Goal: Task Accomplishment & Management: Manage account settings

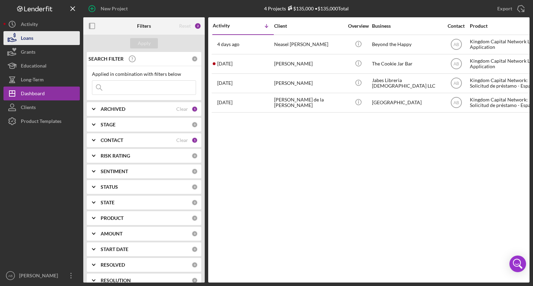
click at [43, 42] on button "Loans" at bounding box center [41, 38] width 76 height 14
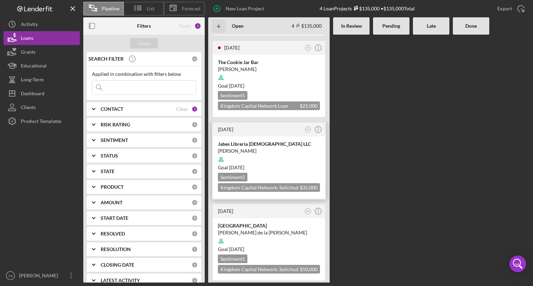
scroll to position [78, 0]
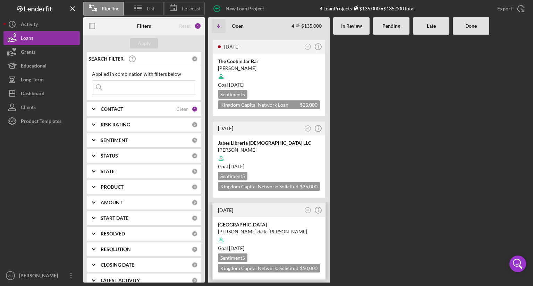
click at [288, 231] on div "María de la cruz Castillo" at bounding box center [269, 231] width 102 height 7
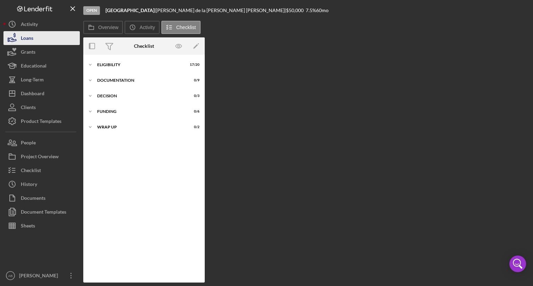
click at [25, 36] on div "Loans" at bounding box center [27, 39] width 12 height 16
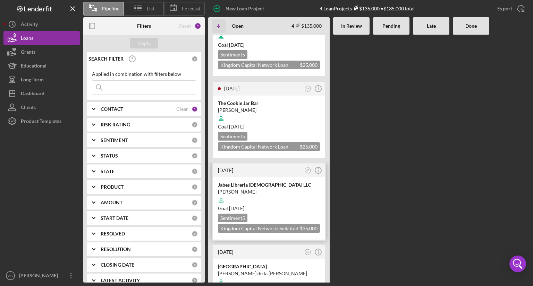
scroll to position [78, 0]
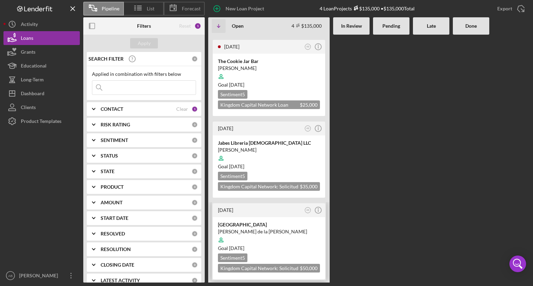
click at [288, 238] on div at bounding box center [269, 240] width 102 height 13
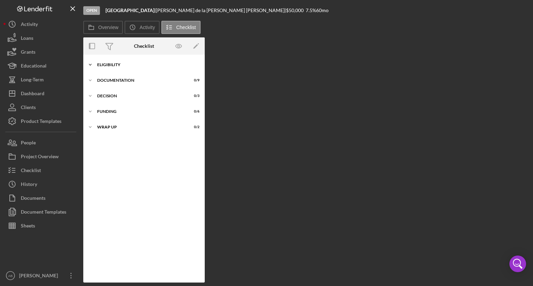
click at [90, 64] on icon "Icon/Expander" at bounding box center [90, 65] width 14 height 14
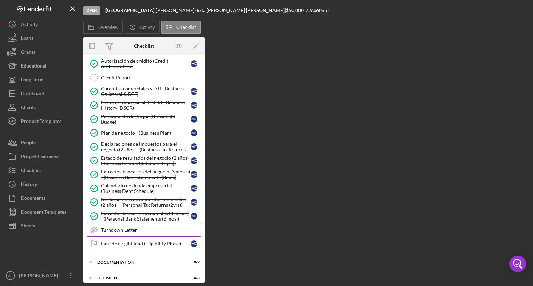
scroll to position [64, 0]
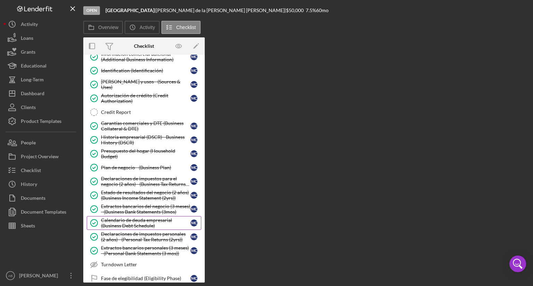
click at [105, 225] on div "Calendario de deuda empresarial (Business Debt Schedule)" at bounding box center [145, 223] width 89 height 11
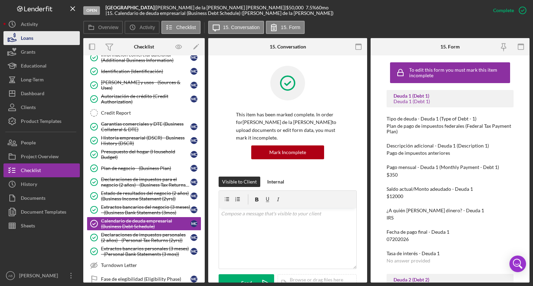
click at [33, 40] on div "Loans" at bounding box center [27, 39] width 12 height 16
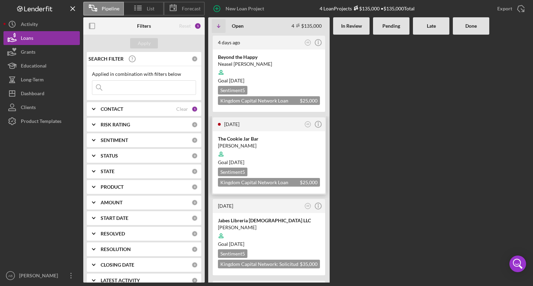
click at [278, 161] on div "Goal 3 days from now" at bounding box center [269, 162] width 102 height 7
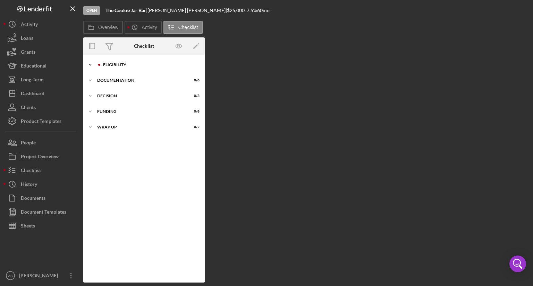
click at [89, 65] on polyline at bounding box center [90, 64] width 2 height 1
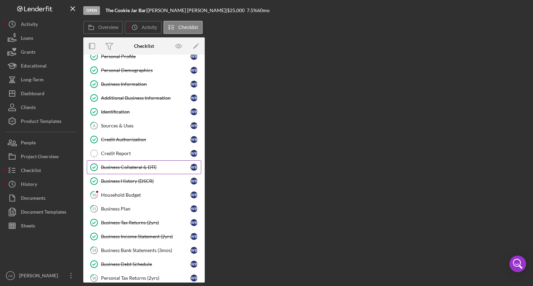
scroll to position [35, 0]
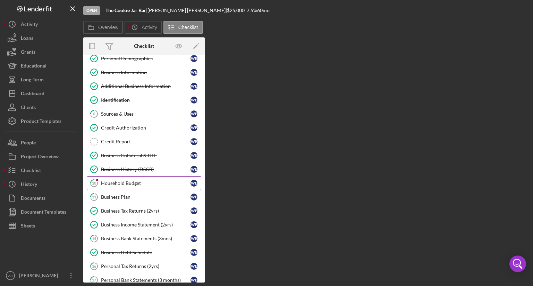
click at [127, 183] on div "Household Budget" at bounding box center [145, 184] width 89 height 6
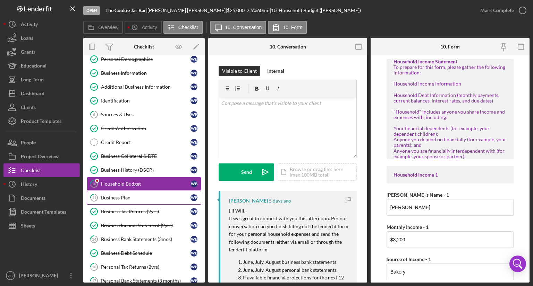
click at [121, 196] on div "Business Plan" at bounding box center [145, 198] width 89 height 6
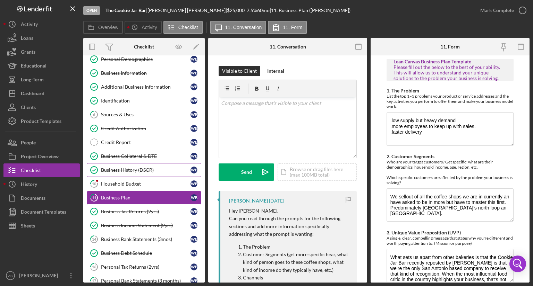
click at [128, 171] on div "Business History (DSCR)" at bounding box center [145, 170] width 89 height 6
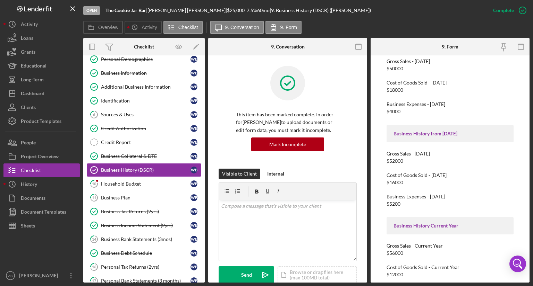
scroll to position [69, 0]
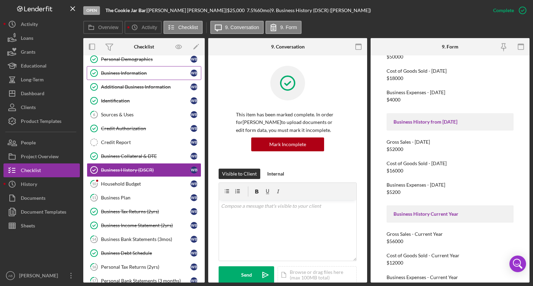
click at [129, 74] on div "Business Information" at bounding box center [145, 73] width 89 height 6
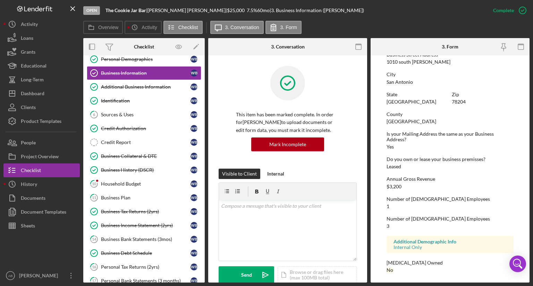
scroll to position [301, 0]
click at [139, 171] on div "Business History (DSCR)" at bounding box center [145, 170] width 89 height 6
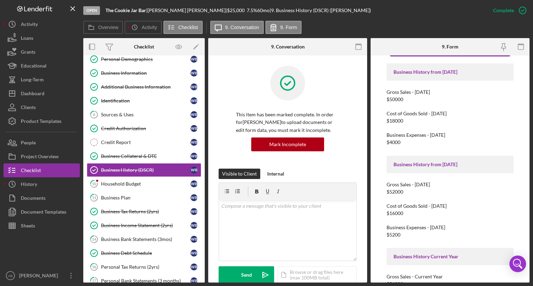
scroll to position [85, 0]
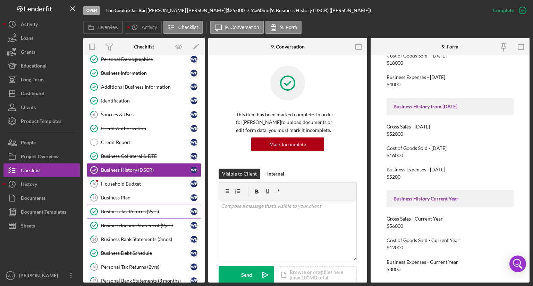
click at [149, 214] on link "Business Tax Returns (2yrs) Business Tax Returns (2yrs) W B" at bounding box center [144, 212] width 114 height 14
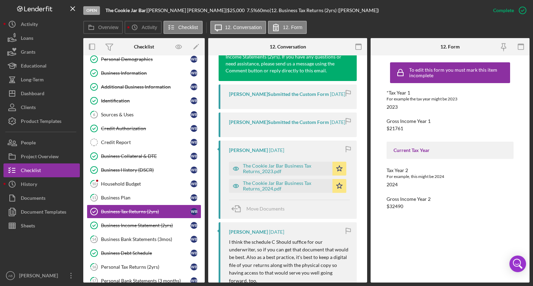
scroll to position [347, 0]
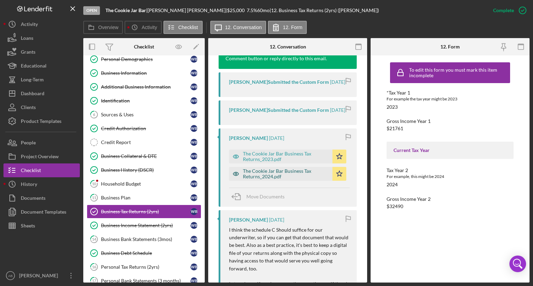
click at [265, 180] on div "The Cookie Jar Bar Business Tax Returns_2024.pdf" at bounding box center [286, 173] width 86 height 11
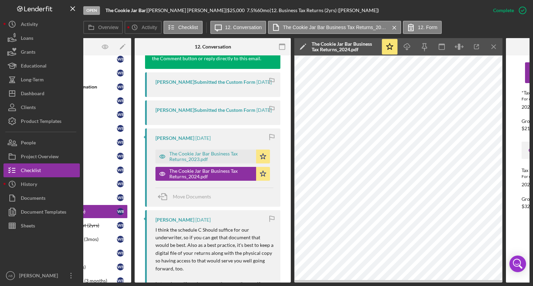
scroll to position [0, 129]
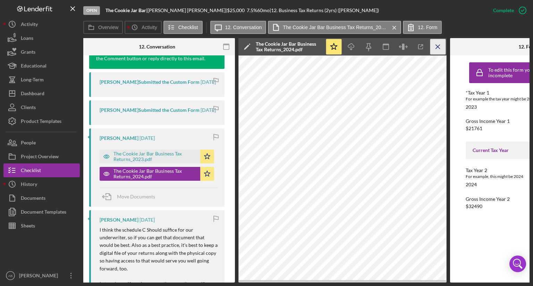
click at [440, 49] on icon "Icon/Menu Close" at bounding box center [438, 47] width 16 height 16
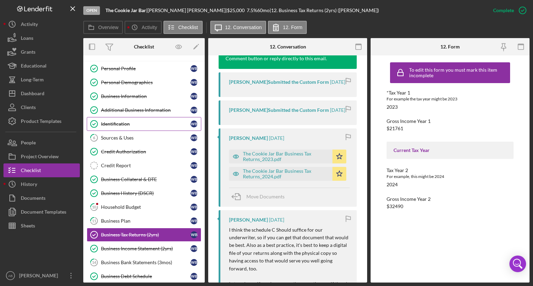
scroll to position [0, 0]
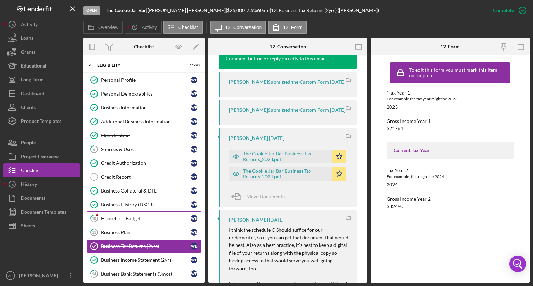
click at [137, 204] on div "Business History (DSCR)" at bounding box center [145, 205] width 89 height 6
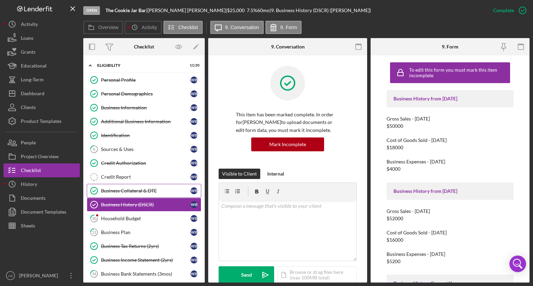
click at [129, 188] on div "Business Collateral & DTE" at bounding box center [145, 191] width 89 height 6
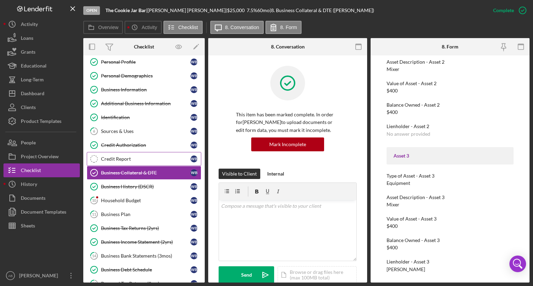
scroll to position [35, 0]
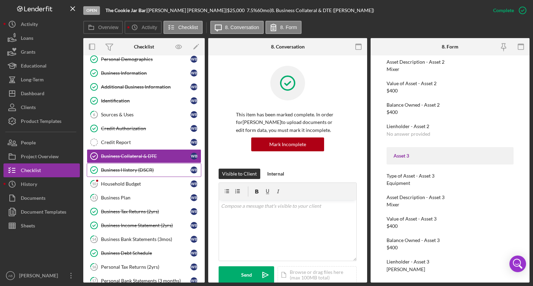
click at [122, 173] on link "Business History (DSCR) Business History (DSCR) W B" at bounding box center [144, 170] width 114 height 14
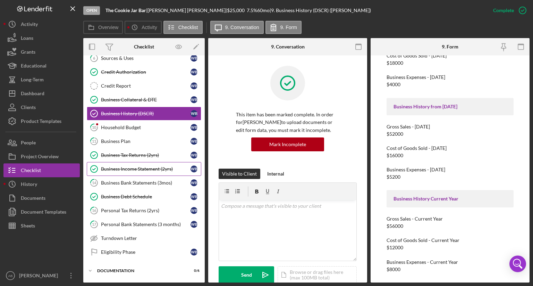
scroll to position [104, 0]
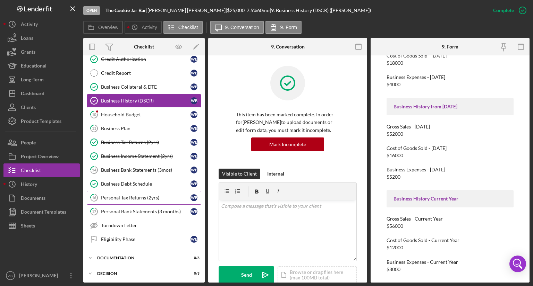
click at [121, 195] on div "Personal Tax Returns (2yrs)" at bounding box center [145, 198] width 89 height 6
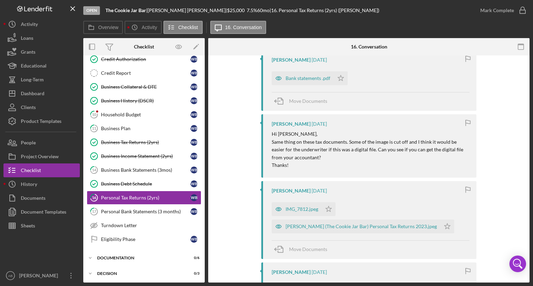
scroll to position [364, 0]
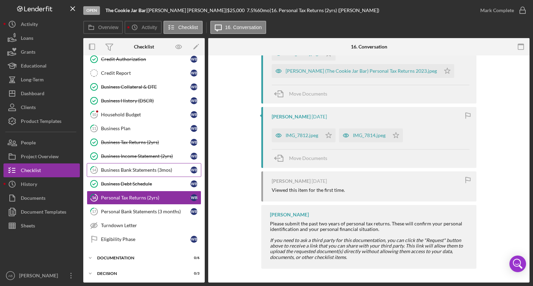
click at [122, 167] on div "Business Bank Statements (3mos)" at bounding box center [145, 170] width 89 height 6
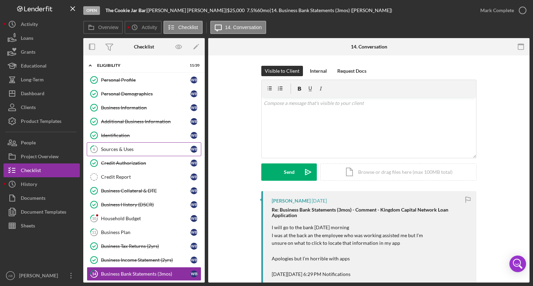
click at [111, 147] on div "Sources & Uses" at bounding box center [145, 150] width 89 height 6
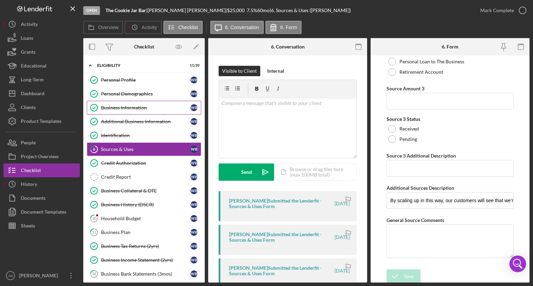
click at [134, 110] on div "Business Information" at bounding box center [145, 108] width 89 height 6
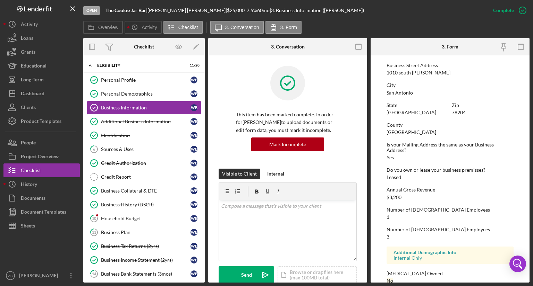
scroll to position [301, 0]
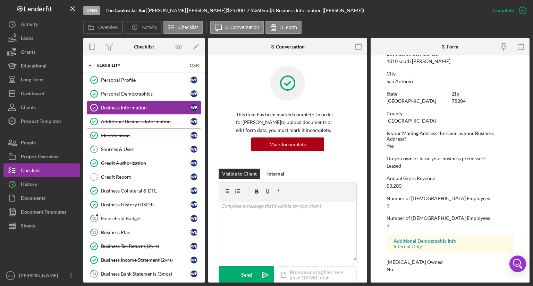
click at [115, 123] on div "Additional Business Information" at bounding box center [145, 122] width 89 height 6
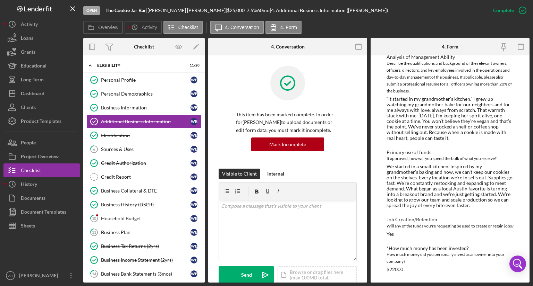
scroll to position [106, 0]
click at [121, 190] on div "Business Collateral & DTE" at bounding box center [145, 191] width 89 height 6
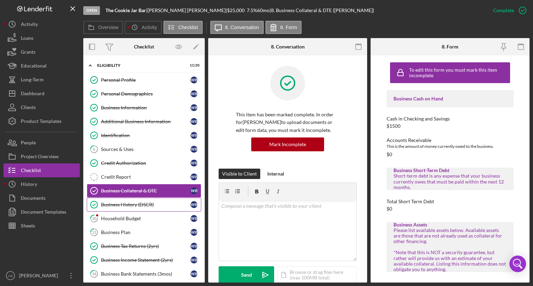
click at [120, 202] on div "Business History (DSCR)" at bounding box center [145, 205] width 89 height 6
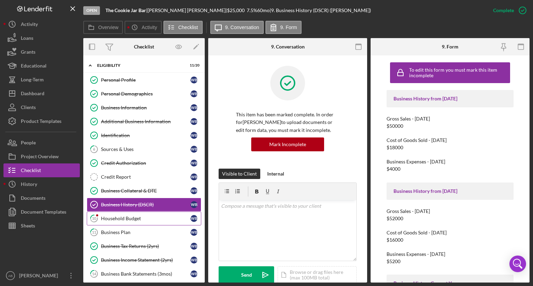
click at [117, 213] on link "10 Household Budget W B" at bounding box center [144, 219] width 114 height 14
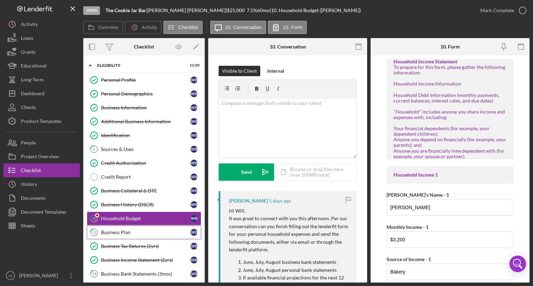
click at [115, 230] on div "Business Plan" at bounding box center [145, 233] width 89 height 6
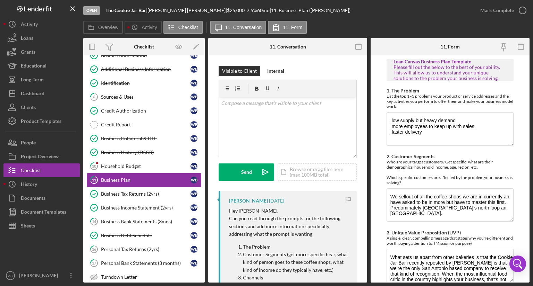
scroll to position [69, 0]
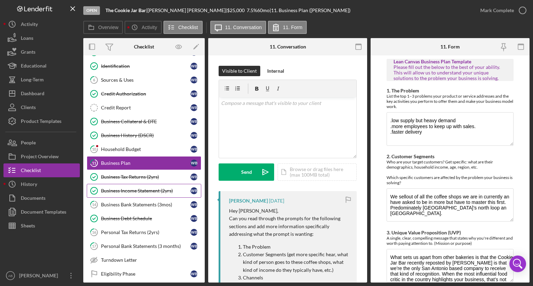
click at [119, 192] on link "Business Income Statement (2yrs) Business Income Statement (2yrs) W B" at bounding box center [144, 191] width 114 height 14
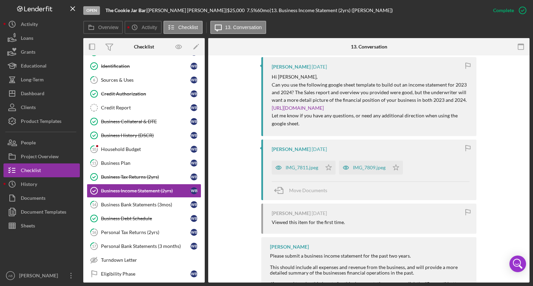
scroll to position [440, 0]
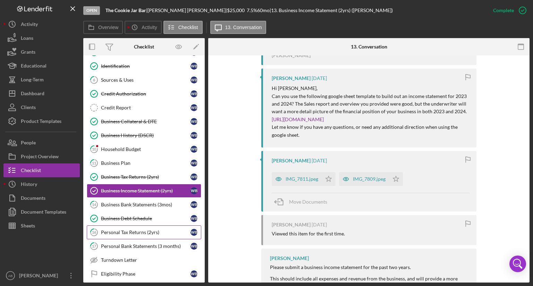
click at [128, 234] on link "16 Personal Tax Returns (2yrs) W B" at bounding box center [144, 233] width 114 height 14
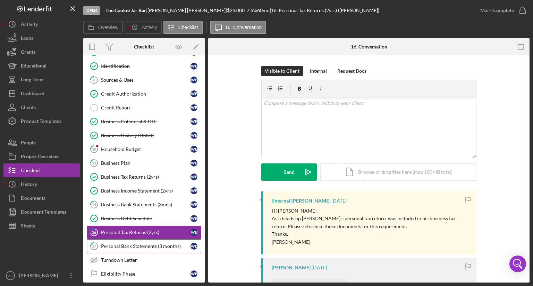
click at [132, 247] on link "17 Personal Bank Statements (3 months) W B" at bounding box center [144, 247] width 114 height 14
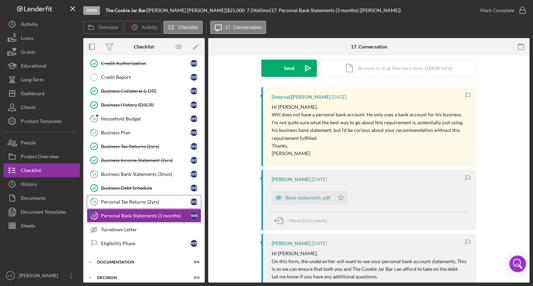
scroll to position [65, 0]
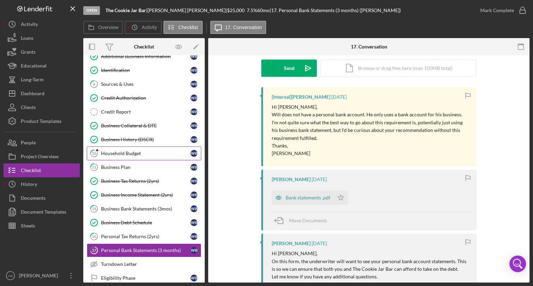
click at [117, 156] on link "10 Household Budget W B" at bounding box center [144, 154] width 114 height 14
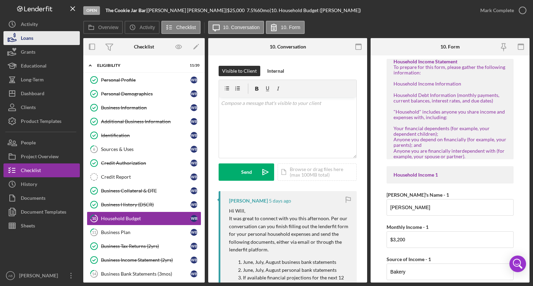
click at [43, 42] on button "Loans" at bounding box center [41, 38] width 76 height 14
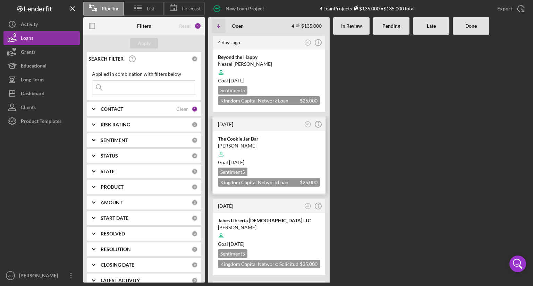
click at [273, 149] on div at bounding box center [269, 154] width 102 height 13
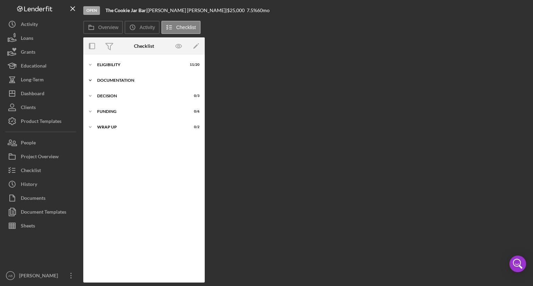
click at [92, 83] on icon "Icon/Expander" at bounding box center [90, 81] width 14 height 14
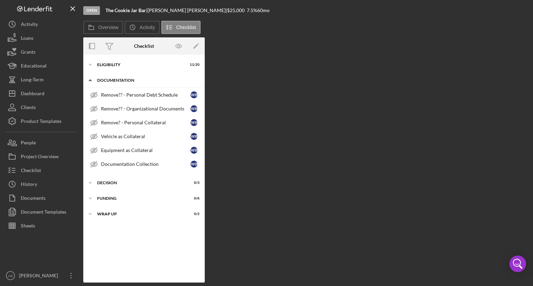
click at [92, 83] on icon "Icon/Expander" at bounding box center [90, 81] width 14 height 14
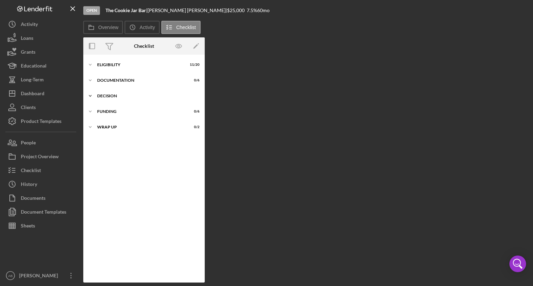
click at [92, 98] on icon "Icon/Expander" at bounding box center [90, 96] width 14 height 14
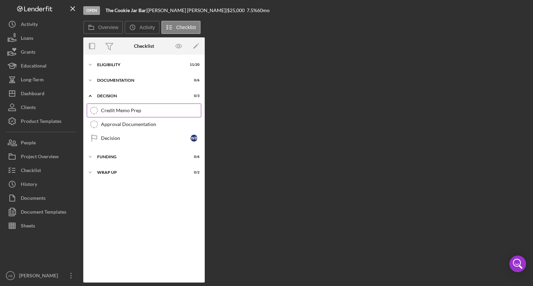
click at [109, 115] on link "Credit Memo Prep Credit Memo Prep" at bounding box center [144, 111] width 114 height 14
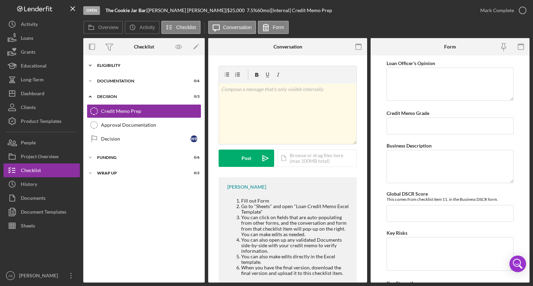
click at [90, 61] on icon "Icon/Expander" at bounding box center [90, 66] width 14 height 14
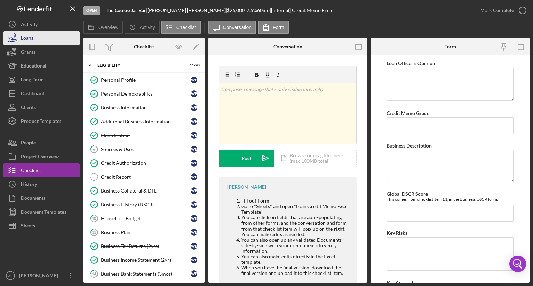
click at [44, 41] on button "Loans" at bounding box center [41, 38] width 76 height 14
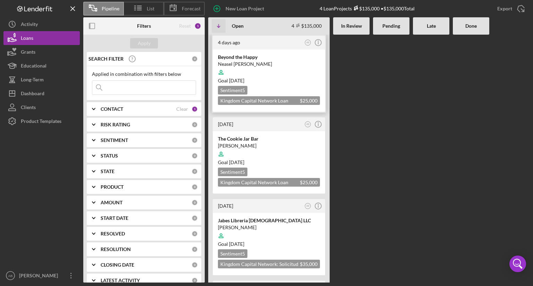
click at [251, 67] on div at bounding box center [269, 72] width 102 height 13
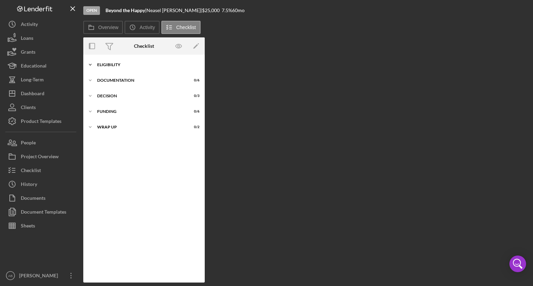
click at [92, 64] on icon "Icon/Expander" at bounding box center [90, 65] width 14 height 14
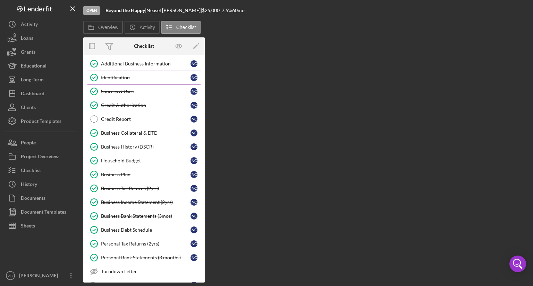
scroll to position [69, 0]
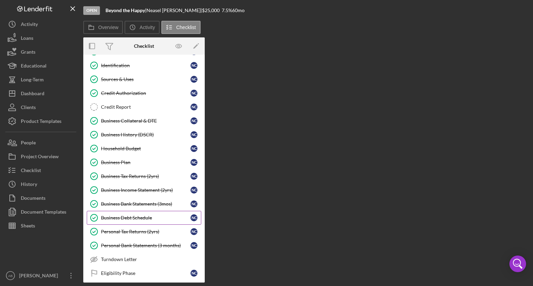
click at [131, 217] on div "Business Debt Schedule" at bounding box center [145, 218] width 89 height 6
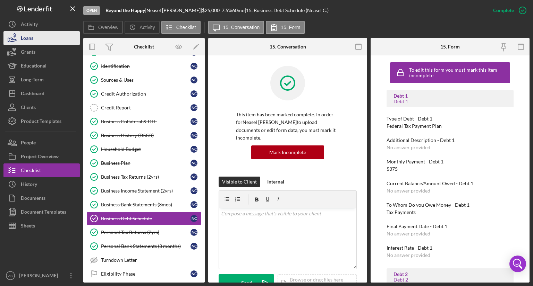
click at [39, 38] on button "Loans" at bounding box center [41, 38] width 76 height 14
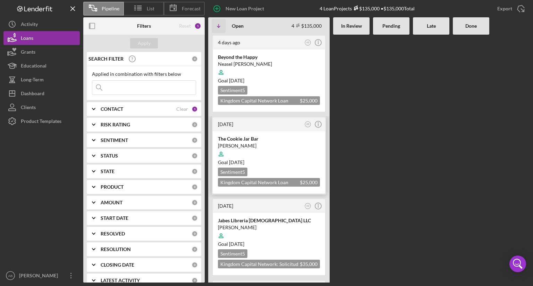
click at [233, 133] on div "The Cookie Jar Bar William Bouldin Goal 3 days from now Sentiment 5 Kingdom Cap…" at bounding box center [269, 162] width 112 height 62
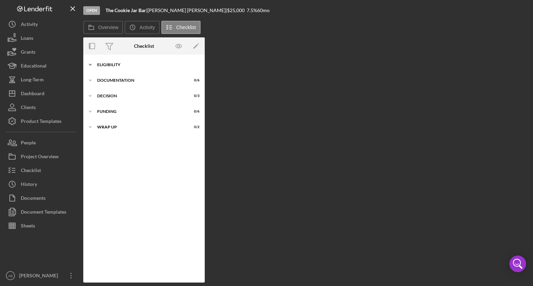
click at [91, 65] on icon "Icon/Expander" at bounding box center [90, 65] width 14 height 14
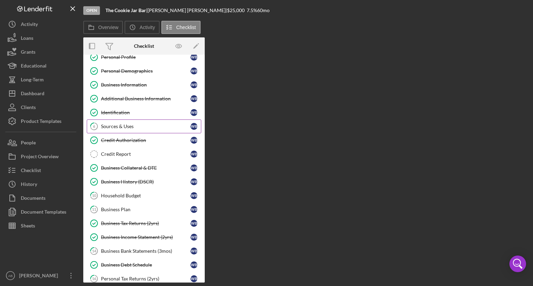
scroll to position [35, 0]
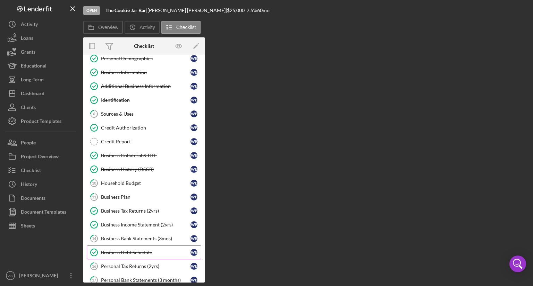
click at [129, 253] on div "Business Debt Schedule" at bounding box center [145, 253] width 89 height 6
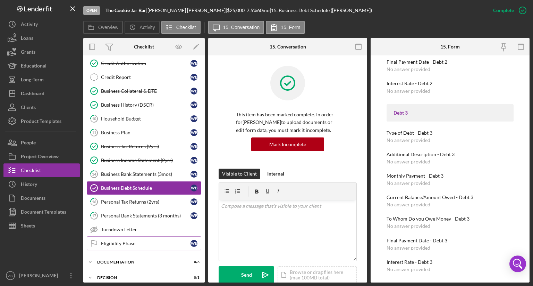
scroll to position [104, 0]
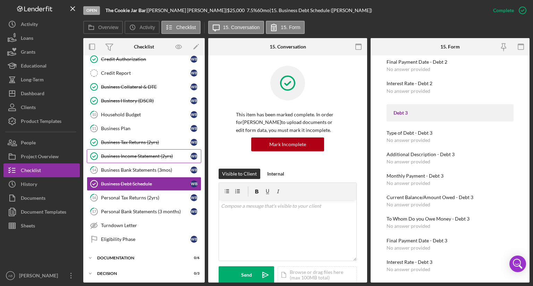
click at [125, 156] on div "Business Income Statement (2yrs)" at bounding box center [145, 157] width 89 height 6
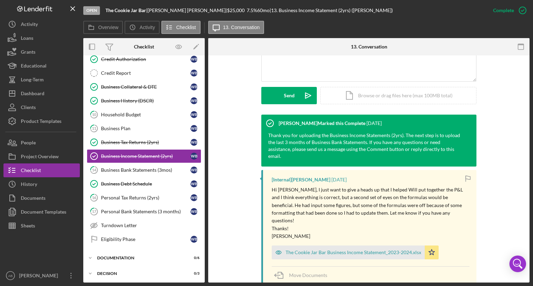
scroll to position [173, 0]
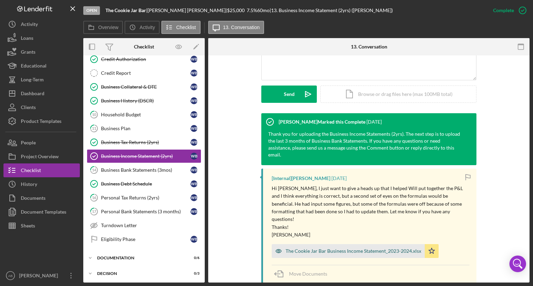
click at [298, 249] on div "The Cookie Jar Bar Business Income Statement_2023-2024.xlsx" at bounding box center [353, 252] width 136 height 6
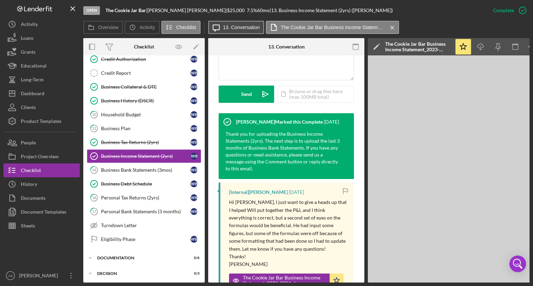
click at [242, 28] on label "13. Conversation" at bounding box center [241, 28] width 37 height 6
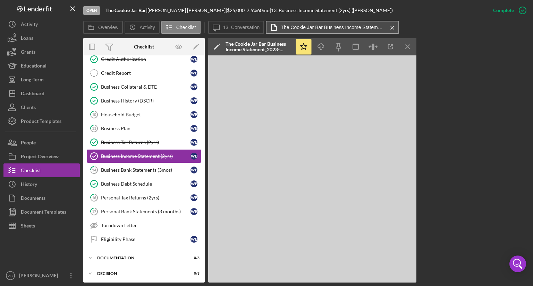
click at [322, 29] on label "The Cookie Jar Bar Business Income Statement_2023-2024.xlsx" at bounding box center [332, 28] width 104 height 6
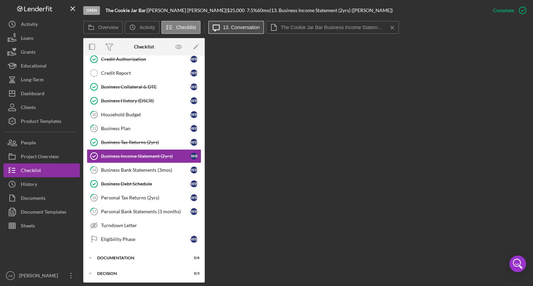
click at [252, 28] on label "13. Conversation" at bounding box center [241, 28] width 37 height 6
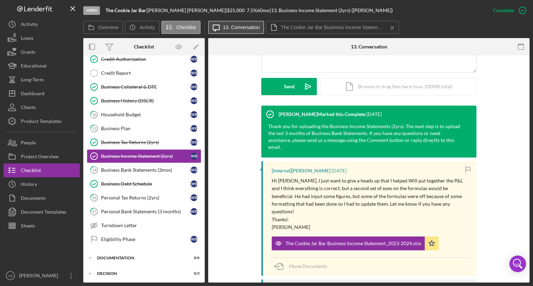
click at [252, 28] on label "13. Conversation" at bounding box center [241, 28] width 37 height 6
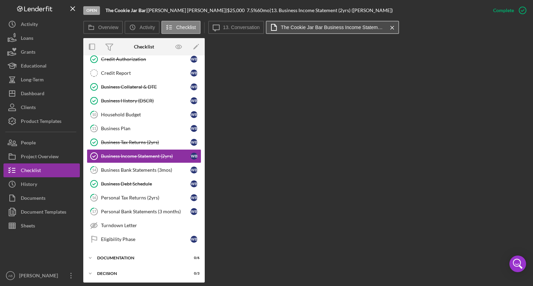
click at [287, 27] on label "The Cookie Jar Bar Business Income Statement_2023-2024.xlsx" at bounding box center [332, 28] width 104 height 6
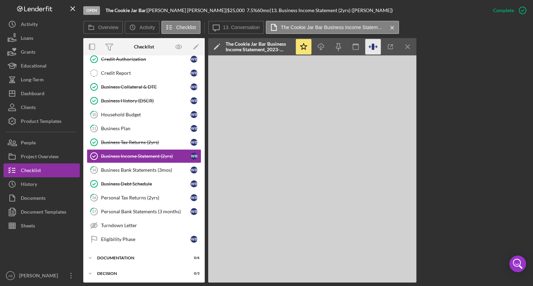
click at [375, 47] on icon "button" at bounding box center [376, 47] width 2 height 0
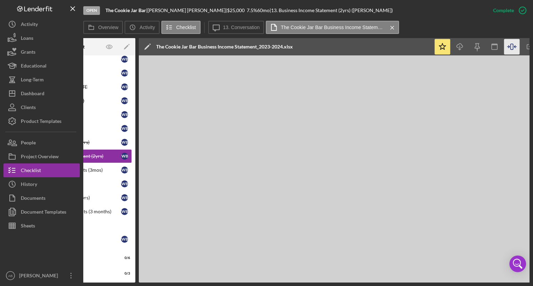
scroll to position [0, 95]
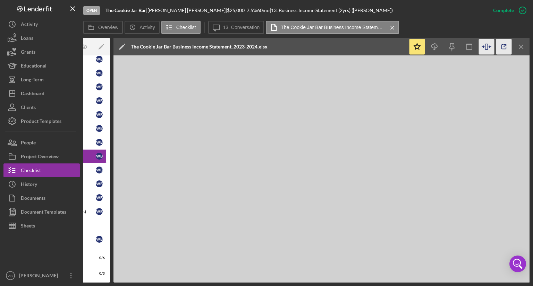
click at [503, 45] on icon "button" at bounding box center [504, 47] width 16 height 16
click at [241, 27] on label "13. Conversation" at bounding box center [241, 28] width 37 height 6
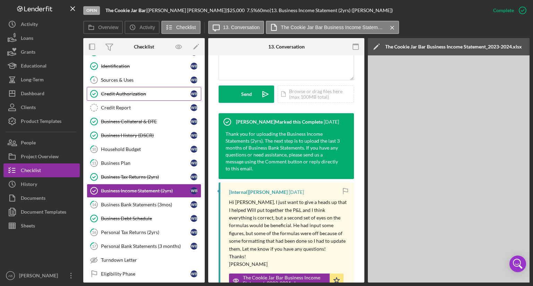
scroll to position [104, 0]
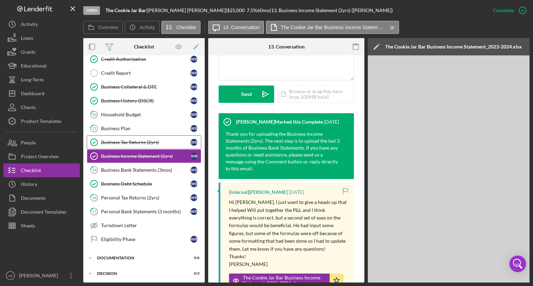
click at [140, 140] on div "Business Tax Returns (2yrs)" at bounding box center [145, 143] width 89 height 6
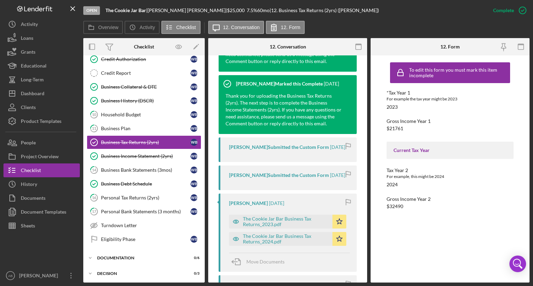
scroll to position [347, 0]
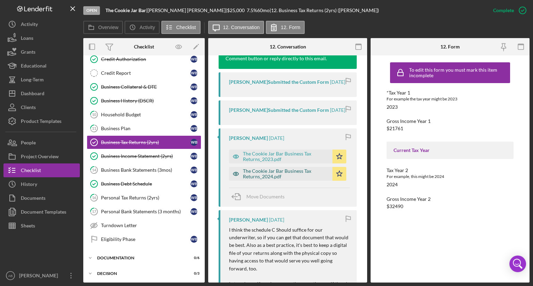
click at [272, 180] on div "The Cookie Jar Bar Business Tax Returns_2024.pdf" at bounding box center [286, 173] width 86 height 11
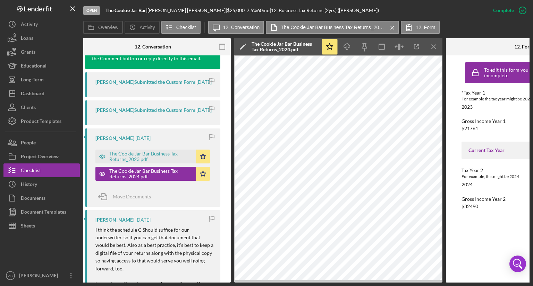
scroll to position [0, 206]
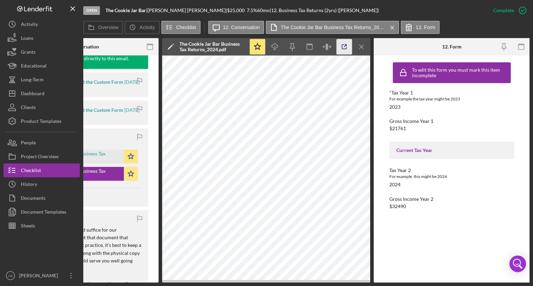
click at [343, 46] on icon "button" at bounding box center [344, 47] width 16 height 16
click at [362, 46] on line "button" at bounding box center [361, 47] width 4 height 4
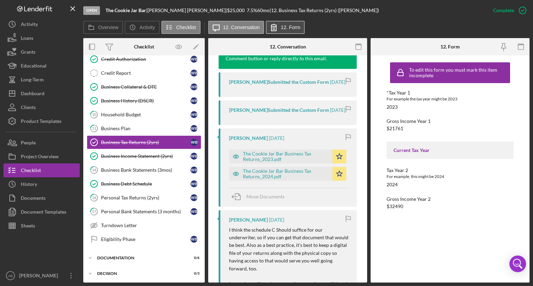
click at [285, 27] on label "12. Form" at bounding box center [289, 28] width 19 height 6
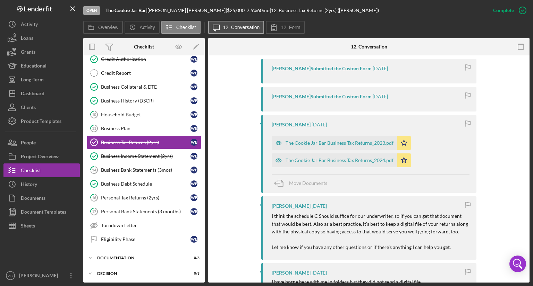
click at [236, 31] on button "Icon/Message 12. Conversation" at bounding box center [236, 27] width 56 height 13
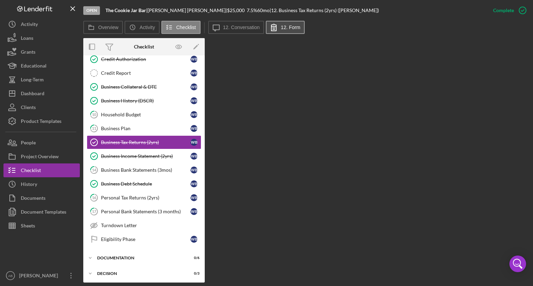
click at [290, 29] on label "12. Form" at bounding box center [289, 28] width 19 height 6
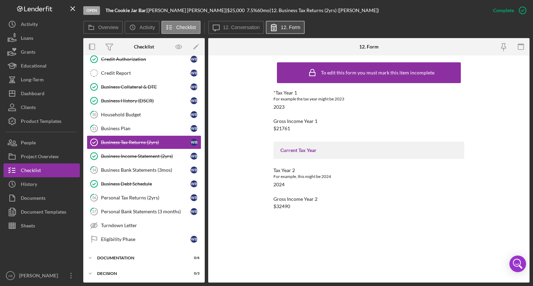
click at [290, 29] on label "12. Form" at bounding box center [289, 28] width 19 height 6
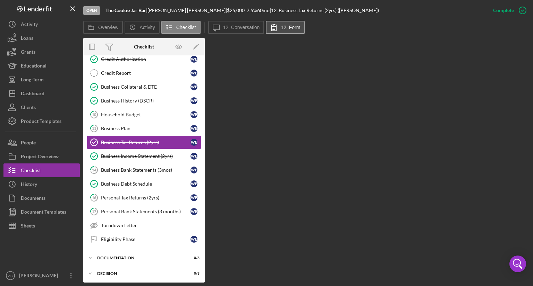
click at [290, 29] on label "12. Form" at bounding box center [289, 28] width 19 height 6
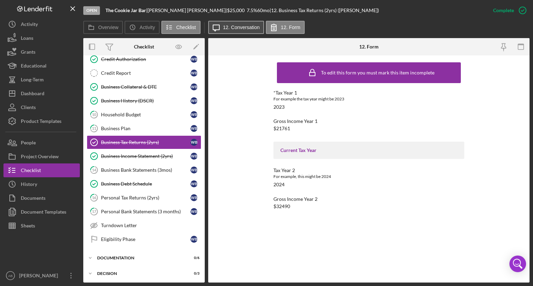
click at [247, 29] on label "12. Conversation" at bounding box center [241, 28] width 37 height 6
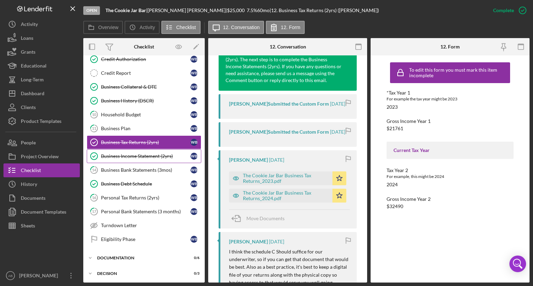
click at [114, 154] on div "Business Income Statement (2yrs)" at bounding box center [145, 157] width 89 height 6
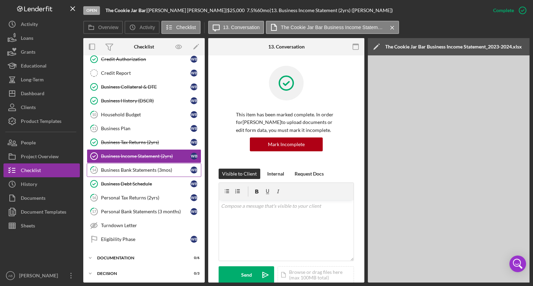
click at [110, 170] on div "Business Bank Statements (3mos)" at bounding box center [145, 170] width 89 height 6
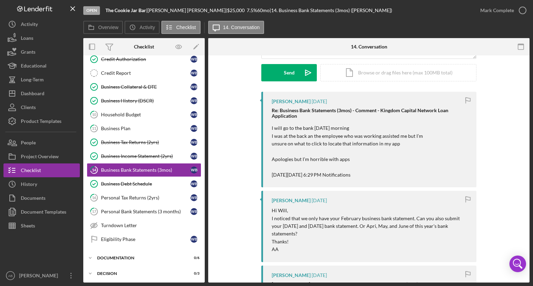
scroll to position [104, 0]
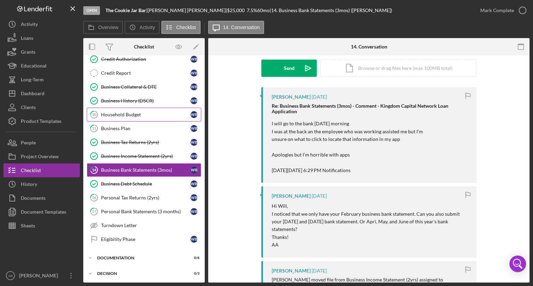
click at [147, 118] on link "10 Household Budget W B" at bounding box center [144, 115] width 114 height 14
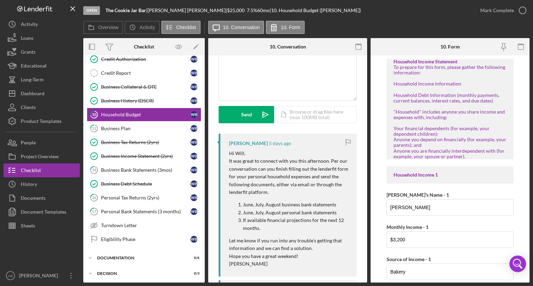
scroll to position [69, 0]
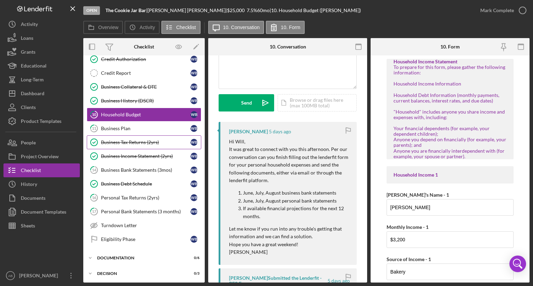
click at [114, 141] on div "Business Tax Returns (2yrs)" at bounding box center [145, 143] width 89 height 6
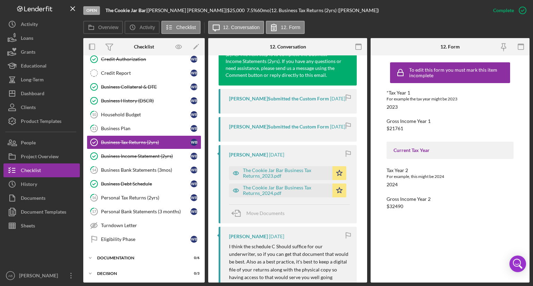
scroll to position [347, 0]
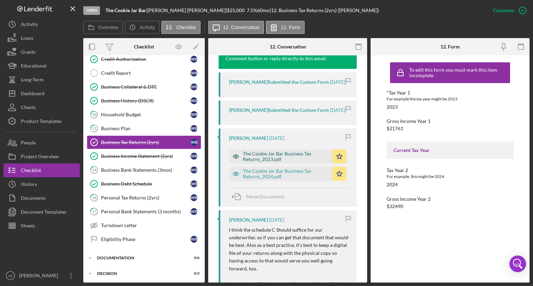
click at [255, 162] on div "The Cookie Jar Bar Business Tax Returns_2023.pdf" at bounding box center [286, 156] width 86 height 11
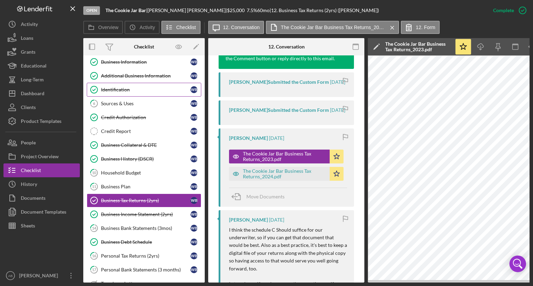
scroll to position [35, 0]
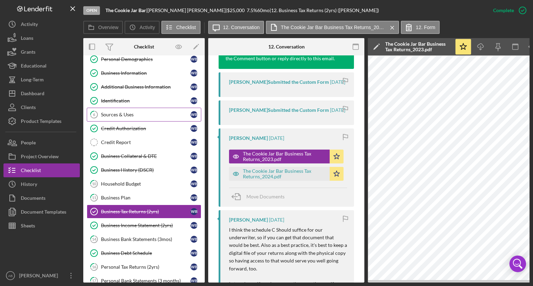
click at [117, 117] on link "6 Sources & Uses W B" at bounding box center [144, 115] width 114 height 14
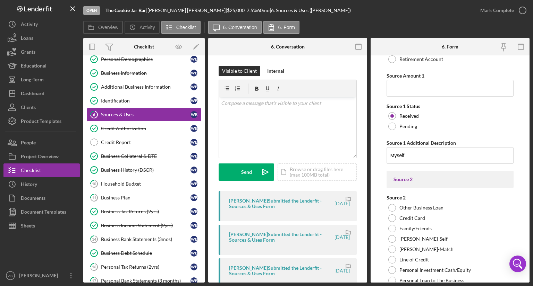
scroll to position [918, 0]
click at [128, 154] on div "Business Collateral & DTE" at bounding box center [145, 157] width 89 height 6
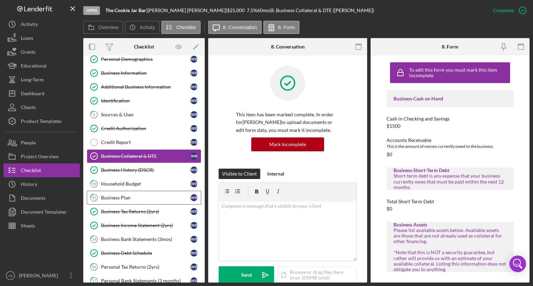
click at [128, 198] on div "Business Plan" at bounding box center [145, 198] width 89 height 6
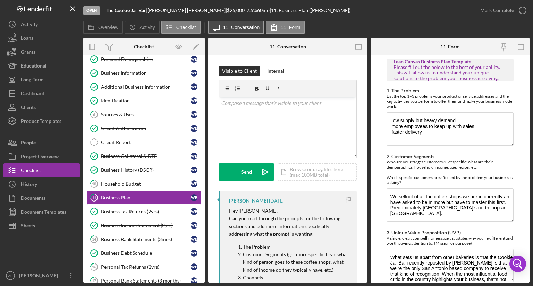
click at [229, 26] on label "11. Conversation" at bounding box center [241, 28] width 37 height 6
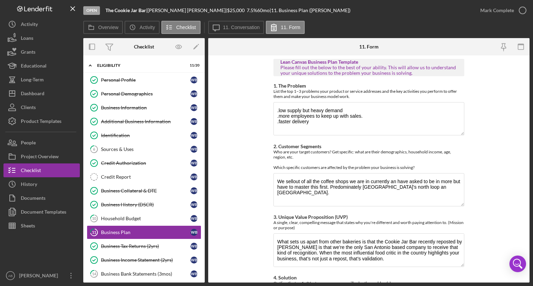
scroll to position [133, 0]
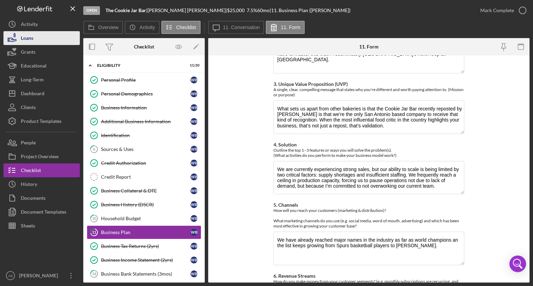
click at [27, 36] on div "Loans" at bounding box center [27, 39] width 12 height 16
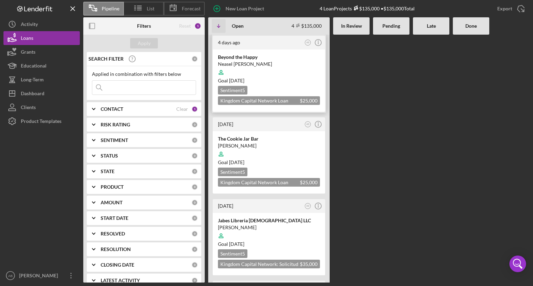
click at [268, 64] on div "Neasel [PERSON_NAME]" at bounding box center [269, 64] width 102 height 7
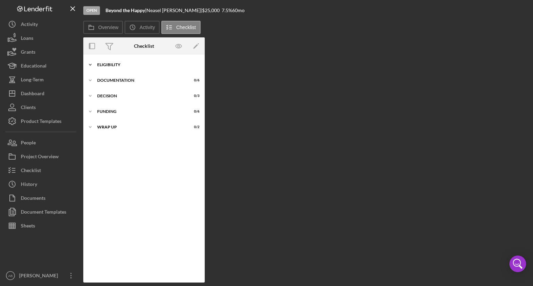
click at [92, 66] on icon "Icon/Expander" at bounding box center [90, 65] width 14 height 14
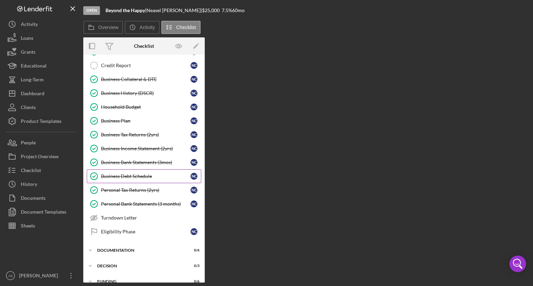
scroll to position [99, 0]
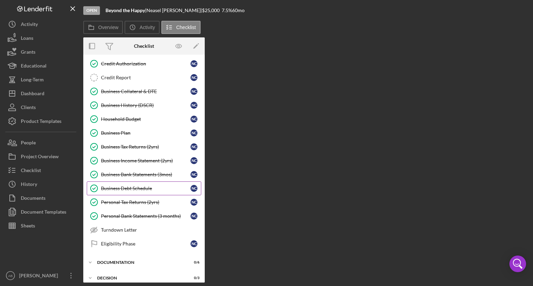
click at [126, 188] on div "Business Debt Schedule" at bounding box center [145, 189] width 89 height 6
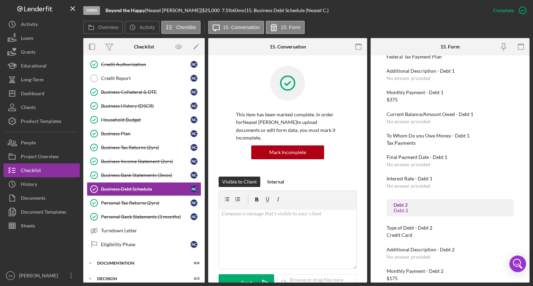
scroll to position [35, 0]
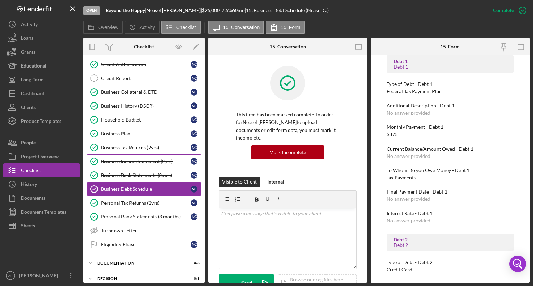
click at [110, 161] on div "Business Income Statement (2yrs)" at bounding box center [145, 162] width 89 height 6
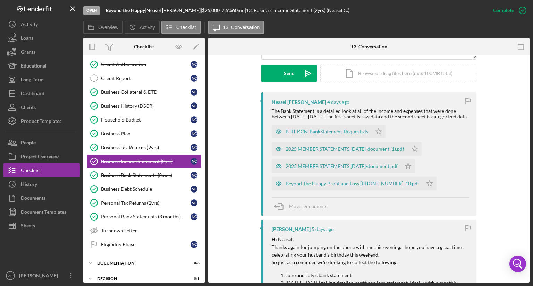
scroll to position [208, 0]
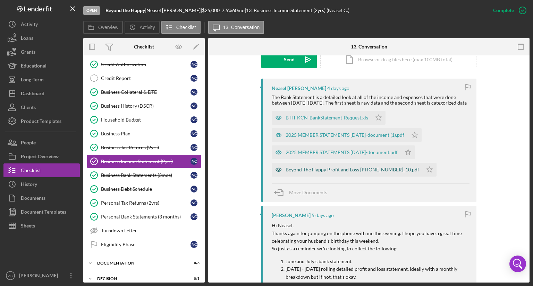
click at [301, 173] on div "Beyond The Happy Profit and Loss [PHONE_NUMBER]_10.pdf" at bounding box center [351, 170] width 133 height 6
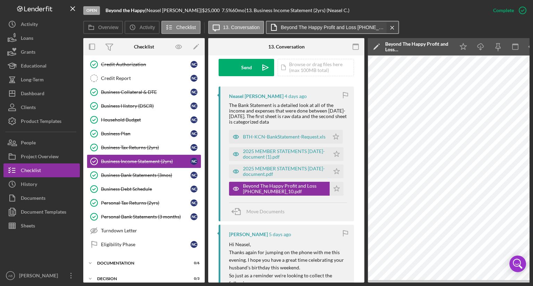
click at [390, 27] on icon "Icon/Menu Close" at bounding box center [392, 27] width 12 height 17
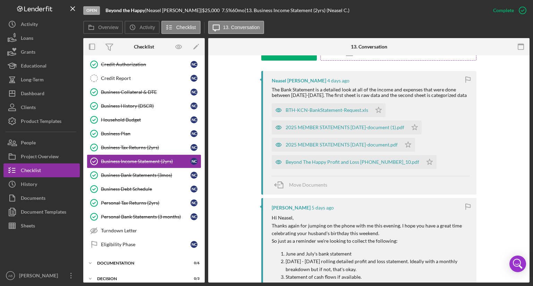
scroll to position [208, 0]
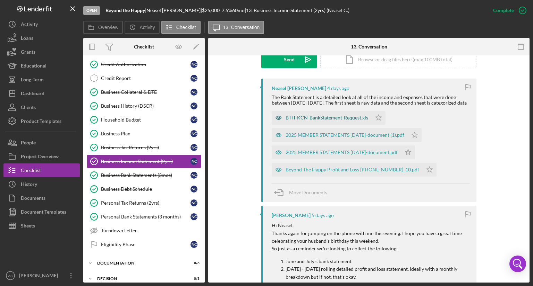
click at [298, 119] on div "BTH-KCN-BankStatement-Request.xls" at bounding box center [321, 118] width 100 height 14
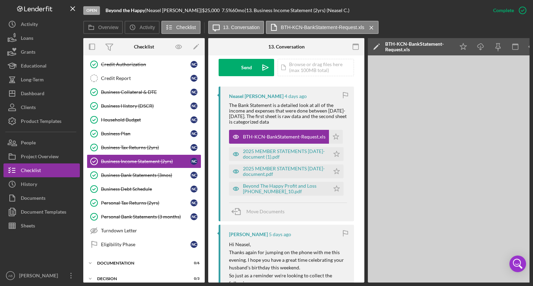
scroll to position [0, 46]
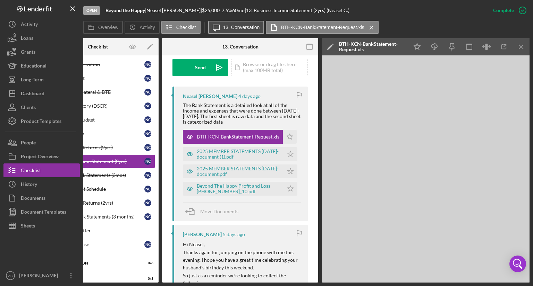
click at [235, 25] on label "13. Conversation" at bounding box center [241, 28] width 37 height 6
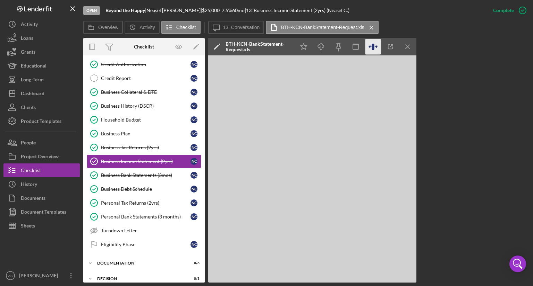
click at [372, 46] on icon "button" at bounding box center [372, 47] width 2 height 6
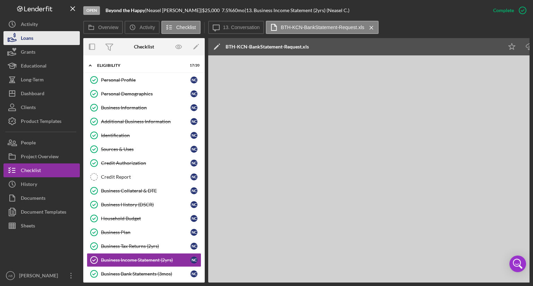
click at [40, 43] on button "Loans" at bounding box center [41, 38] width 76 height 14
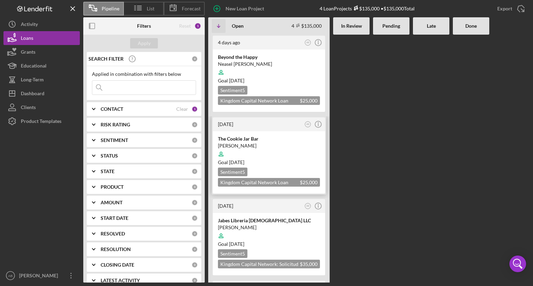
click at [266, 148] on div at bounding box center [269, 154] width 102 height 13
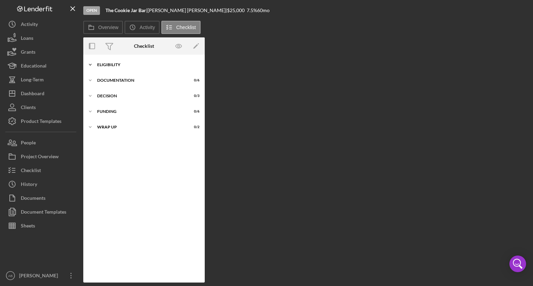
click at [90, 63] on icon "Icon/Expander" at bounding box center [90, 65] width 14 height 14
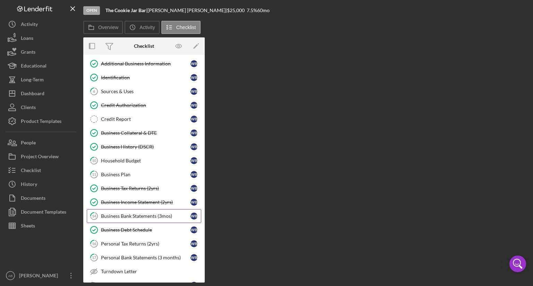
scroll to position [69, 0]
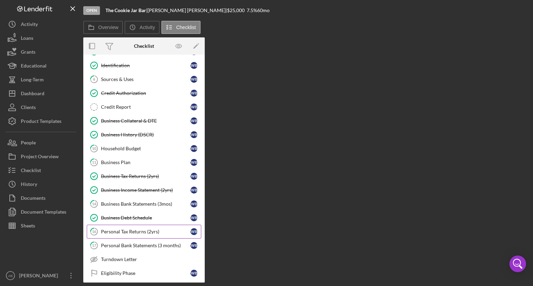
click at [150, 231] on div "Personal Tax Returns (2yrs)" at bounding box center [145, 232] width 89 height 6
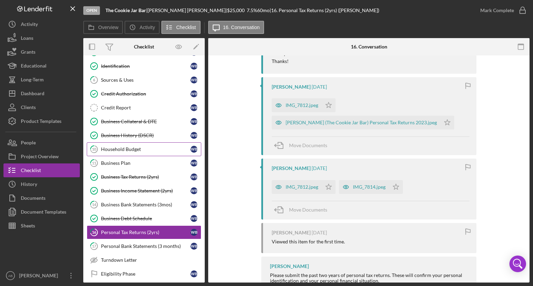
scroll to position [35, 0]
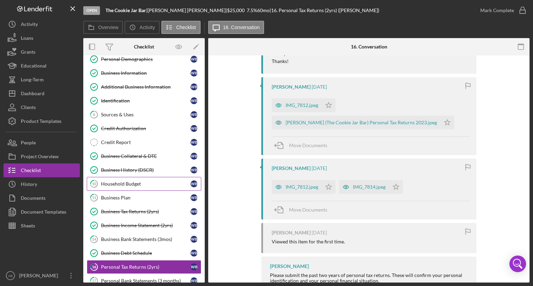
click at [138, 183] on div "Household Budget" at bounding box center [145, 184] width 89 height 6
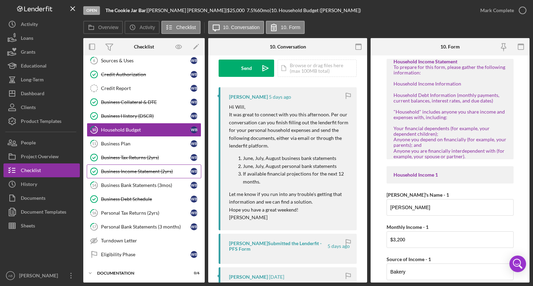
scroll to position [104, 0]
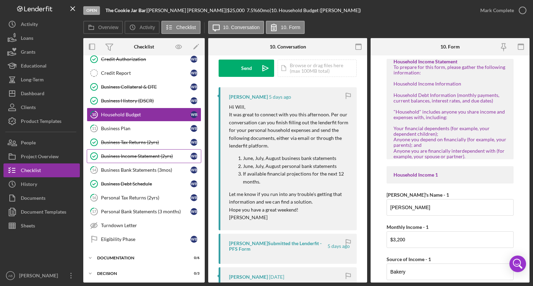
click at [136, 155] on div "Business Income Statement (2yrs)" at bounding box center [145, 157] width 89 height 6
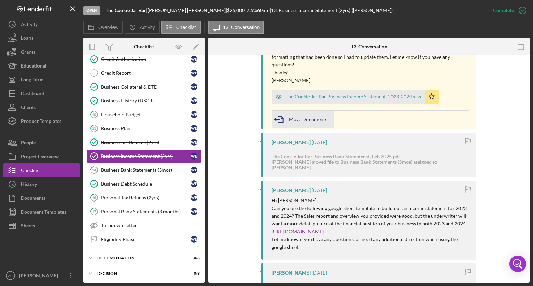
scroll to position [312, 0]
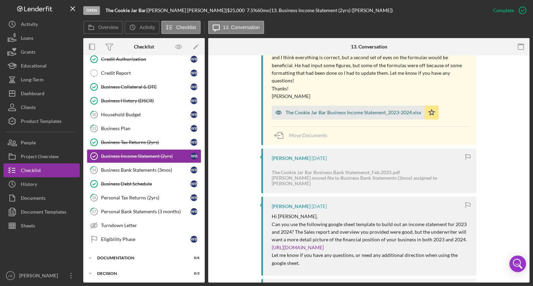
click at [298, 110] on div "The Cookie Jar Bar Business Income Statement_2023-2024.xlsx" at bounding box center [353, 113] width 136 height 6
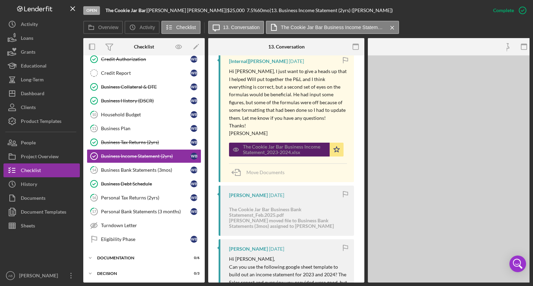
scroll to position [340, 0]
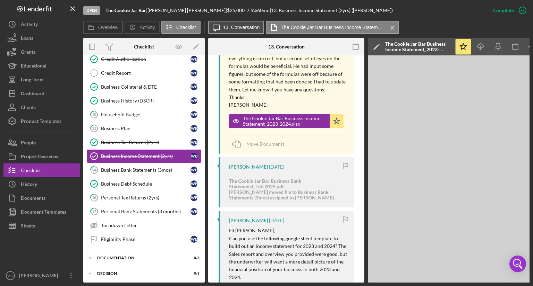
click at [240, 21] on button "Icon/Message 13. Conversation" at bounding box center [236, 27] width 56 height 13
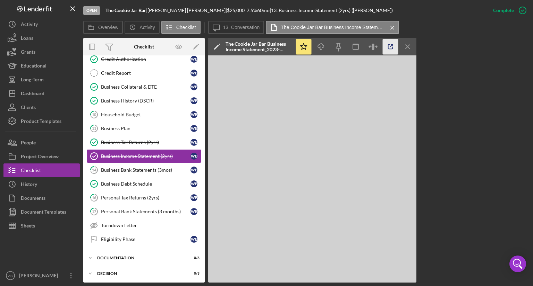
click at [387, 47] on icon "button" at bounding box center [390, 47] width 16 height 16
click at [139, 142] on div "Business Tax Returns (2yrs)" at bounding box center [145, 143] width 89 height 6
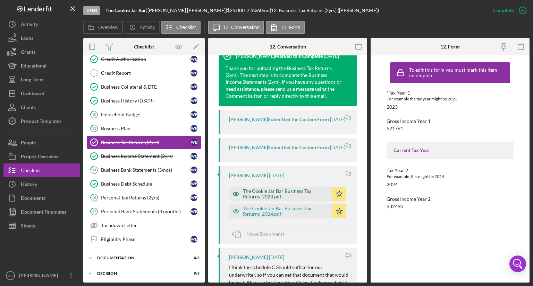
scroll to position [312, 0]
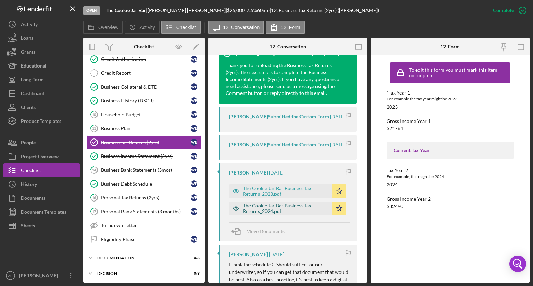
click at [268, 214] on div "The Cookie Jar Bar Business Tax Returns_2024.pdf" at bounding box center [286, 208] width 86 height 11
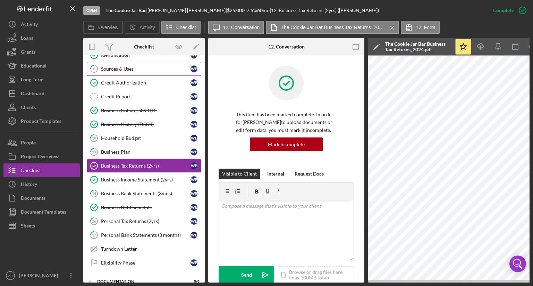
scroll to position [69, 0]
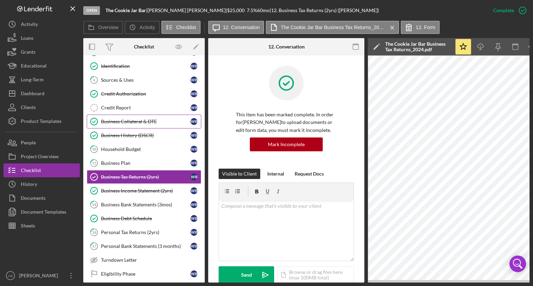
click at [128, 121] on div "Business Collateral & DTE" at bounding box center [145, 122] width 89 height 6
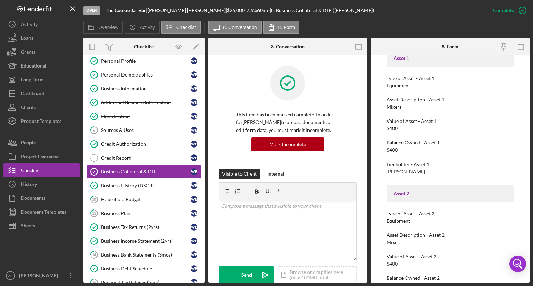
scroll to position [35, 0]
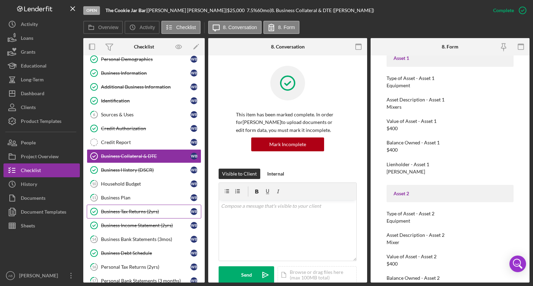
click at [120, 212] on div "Business Tax Returns (2yrs)" at bounding box center [145, 212] width 89 height 6
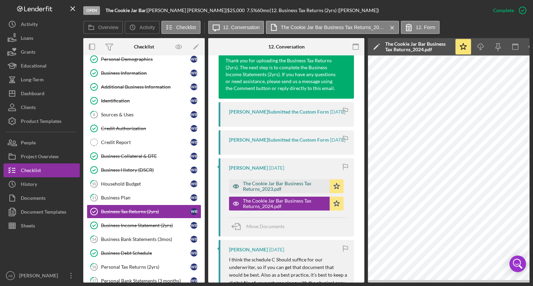
scroll to position [381, 0]
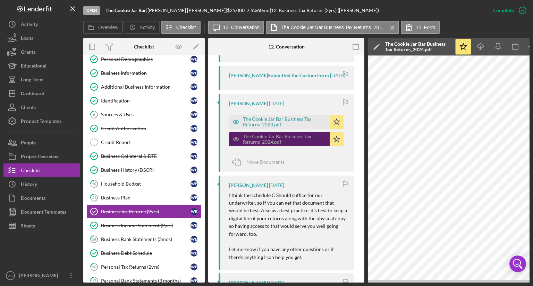
click at [263, 145] on div "The Cookie Jar Bar Business Tax Returns_2024.pdf" at bounding box center [284, 139] width 83 height 11
drag, startPoint x: 326, startPoint y: 283, endPoint x: 478, endPoint y: 284, distance: 152.9
click at [478, 284] on div "Open The Cookie Jar Bar | William Bouldin | $25,000 $25,000 7.5 % 60 mo | 12. B…" at bounding box center [266, 143] width 533 height 286
click at [450, 284] on div "Open The Cookie Jar Bar | William Bouldin | $25,000 $25,000 7.5 % 60 mo | 12. B…" at bounding box center [266, 143] width 533 height 286
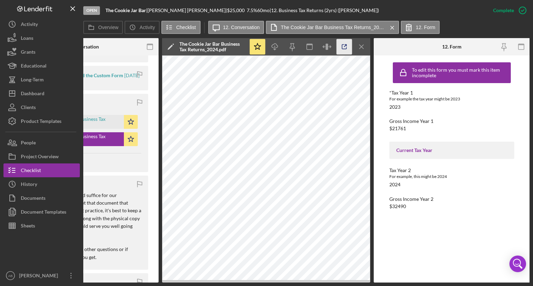
click at [342, 45] on icon "button" at bounding box center [344, 47] width 16 height 16
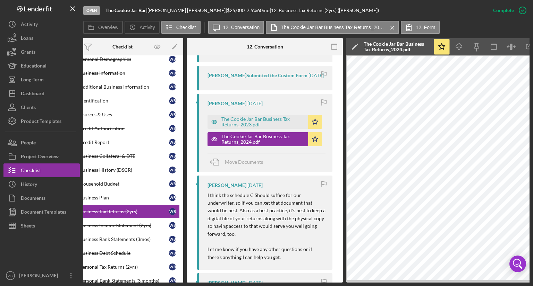
scroll to position [0, 0]
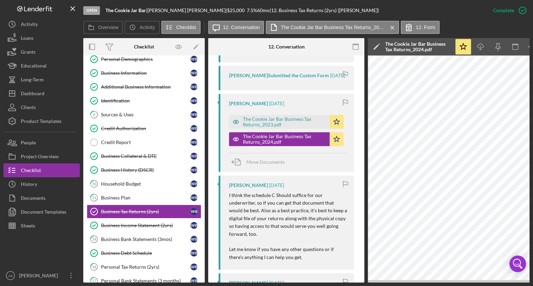
click at [355, 67] on div "This item has been marked complete. In order for William Bouldin to upload docu…" at bounding box center [286, 173] width 156 height 999
click at [126, 197] on div "Business Plan" at bounding box center [145, 198] width 89 height 6
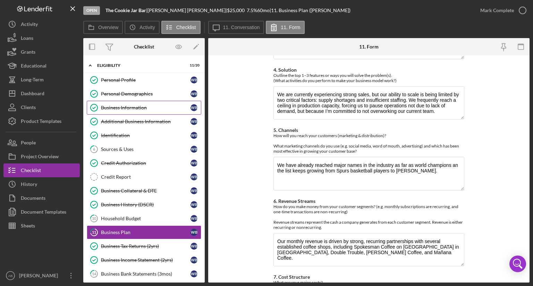
click at [124, 109] on div "Business Information" at bounding box center [145, 108] width 89 height 6
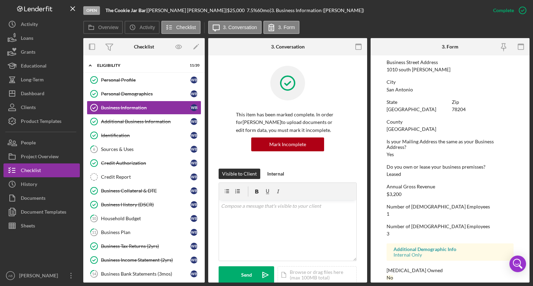
scroll to position [301, 0]
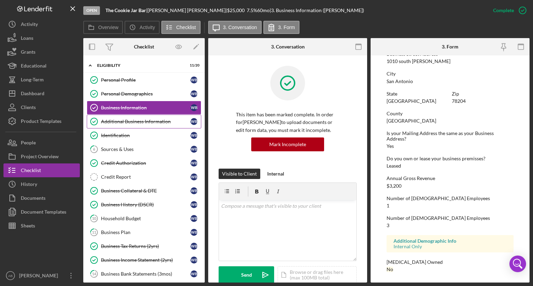
click at [119, 119] on div "Additional Business Information" at bounding box center [145, 122] width 89 height 6
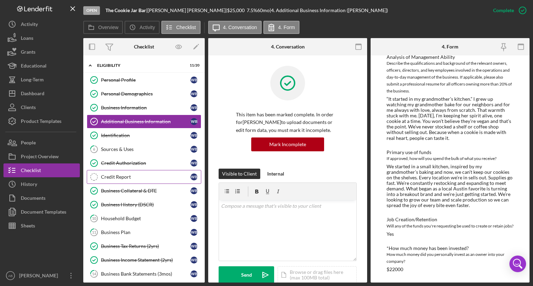
scroll to position [35, 0]
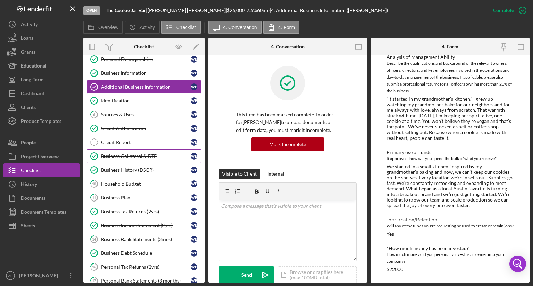
click at [137, 157] on div "Business Collateral & DTE" at bounding box center [145, 157] width 89 height 6
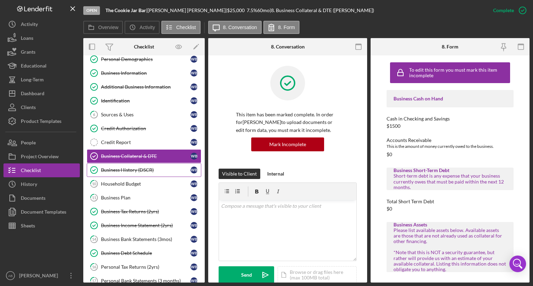
click at [128, 170] on div "Business History (DSCR)" at bounding box center [145, 170] width 89 height 6
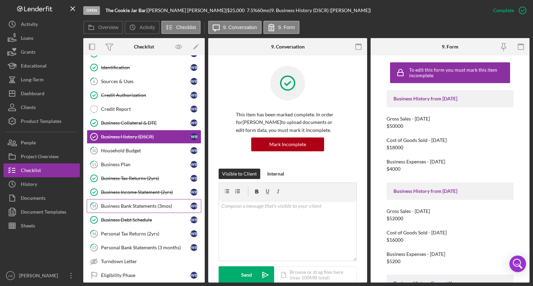
scroll to position [65, 0]
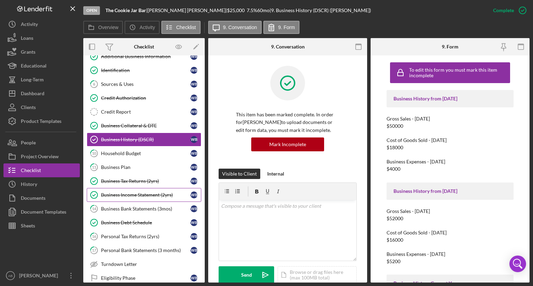
click at [122, 193] on div "Business Income Statement (2yrs)" at bounding box center [145, 195] width 89 height 6
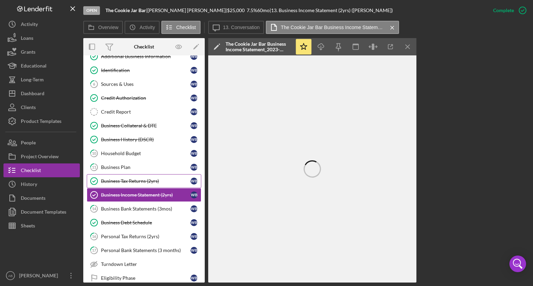
click at [121, 181] on div "Business Tax Returns (2yrs)" at bounding box center [145, 182] width 89 height 6
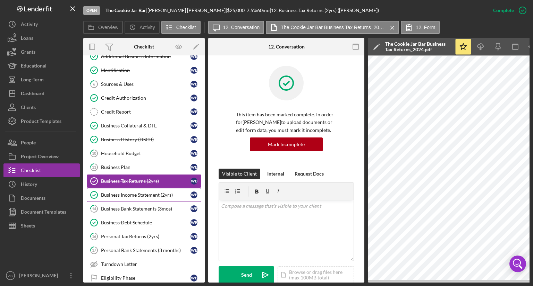
click at [115, 193] on div "Business Income Statement (2yrs)" at bounding box center [145, 195] width 89 height 6
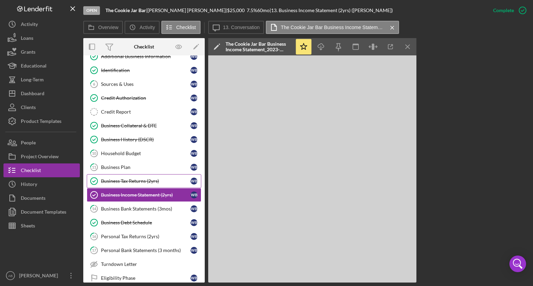
click at [119, 181] on div "Business Tax Returns (2yrs)" at bounding box center [145, 182] width 89 height 6
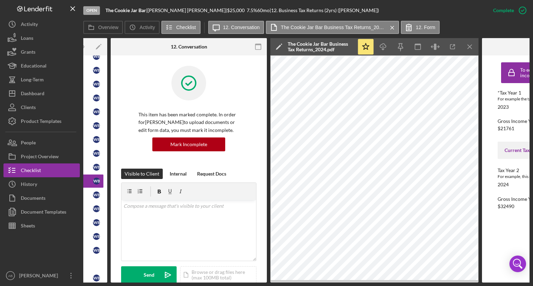
scroll to position [0, 107]
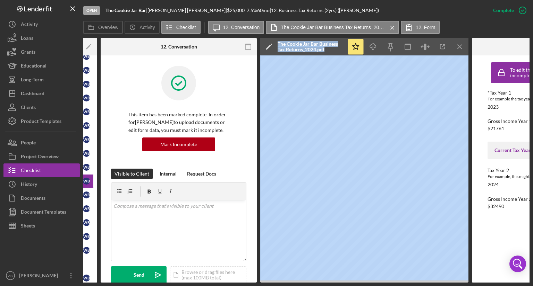
drag, startPoint x: 273, startPoint y: 283, endPoint x: 243, endPoint y: 285, distance: 29.9
click at [243, 285] on div "Open The Cookie Jar Bar | William Bouldin | $25,000 $25,000 7.5 % 60 mo | 12. B…" at bounding box center [266, 143] width 533 height 286
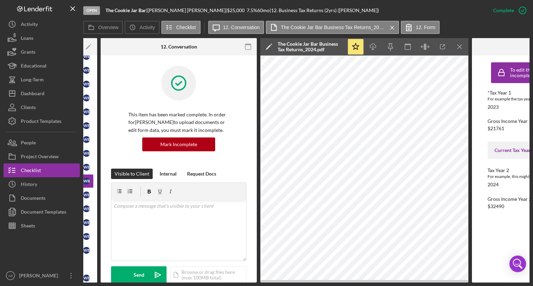
click at [149, 283] on div "Open The Cookie Jar Bar | William Bouldin | $25,000 $25,000 7.5 % 60 mo | 12. B…" at bounding box center [266, 143] width 533 height 286
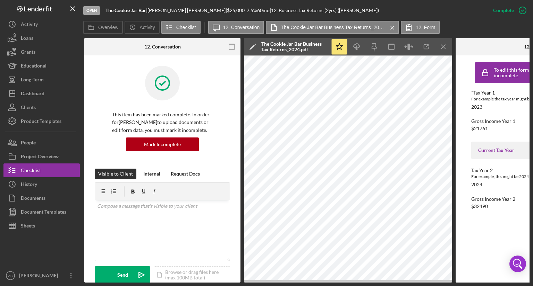
scroll to position [0, 125]
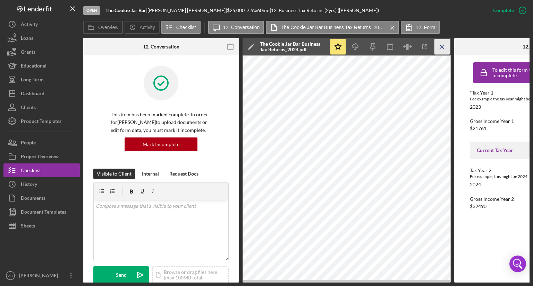
click at [441, 49] on icon "Icon/Menu Close" at bounding box center [442, 47] width 16 height 16
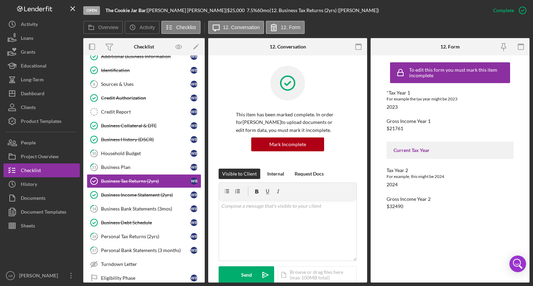
scroll to position [0, 0]
click at [283, 27] on label "12. Form" at bounding box center [289, 28] width 19 height 6
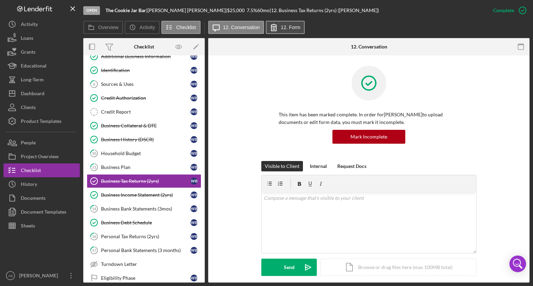
click at [280, 28] on label "12. Form" at bounding box center [289, 28] width 19 height 6
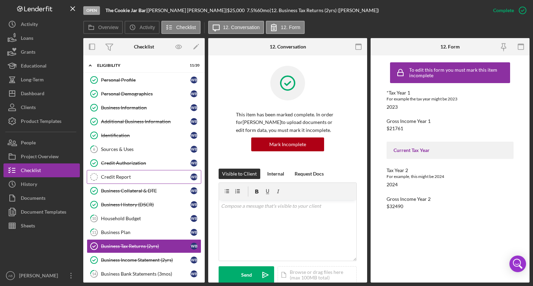
click at [126, 175] on div "Credit Report" at bounding box center [145, 177] width 89 height 6
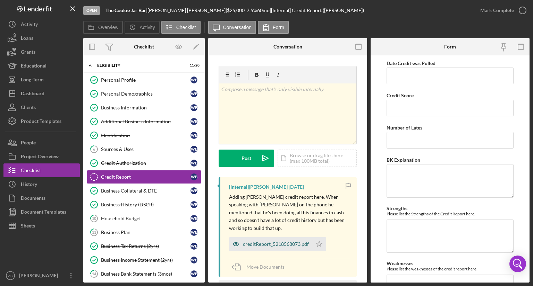
click at [239, 243] on icon "button" at bounding box center [236, 244] width 14 height 14
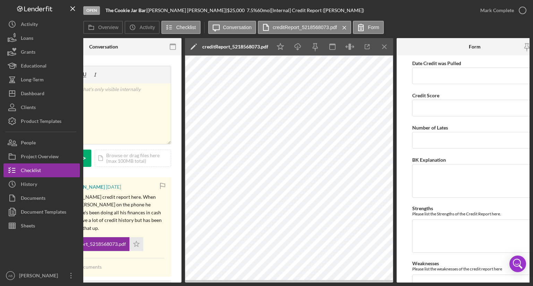
scroll to position [0, 182]
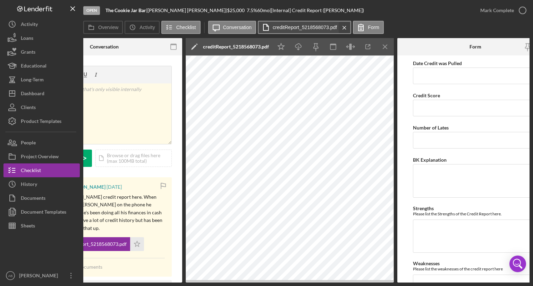
click at [343, 25] on icon "Icon/Menu Close" at bounding box center [344, 27] width 12 height 17
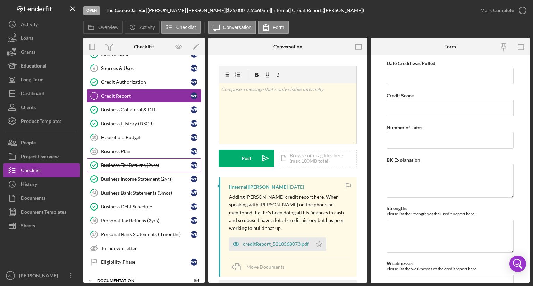
scroll to position [69, 0]
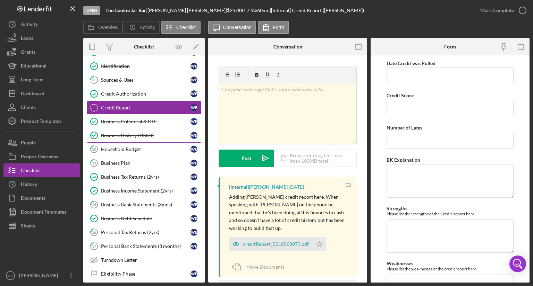
click at [110, 149] on div "Household Budget" at bounding box center [145, 150] width 89 height 6
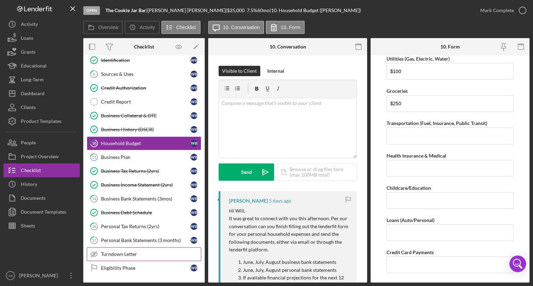
scroll to position [135, 0]
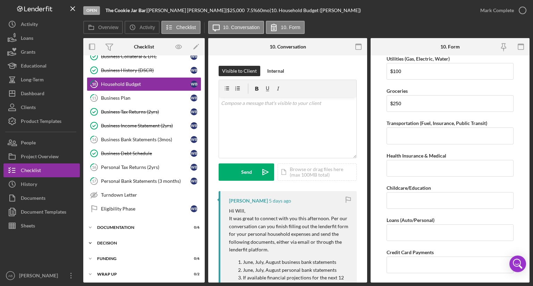
click at [90, 240] on icon "Icon/Expander" at bounding box center [90, 243] width 14 height 14
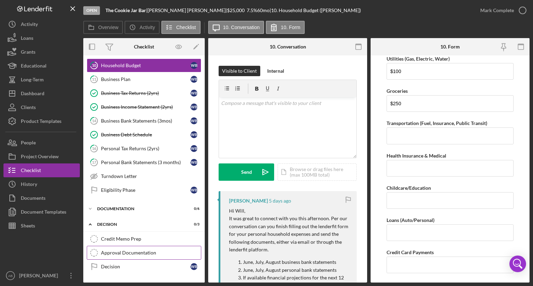
scroll to position [169, 0]
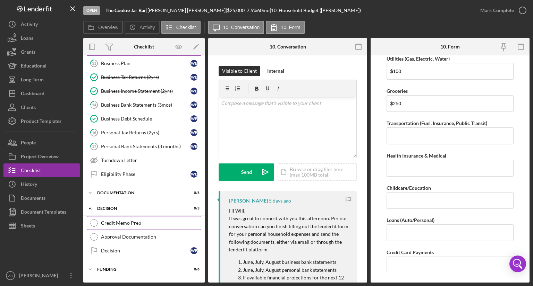
click at [108, 224] on link "Credit Memo Prep Credit Memo Prep" at bounding box center [144, 223] width 114 height 14
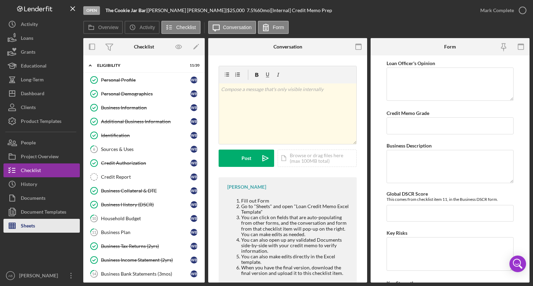
click at [44, 225] on button "Sheets" at bounding box center [41, 226] width 76 height 14
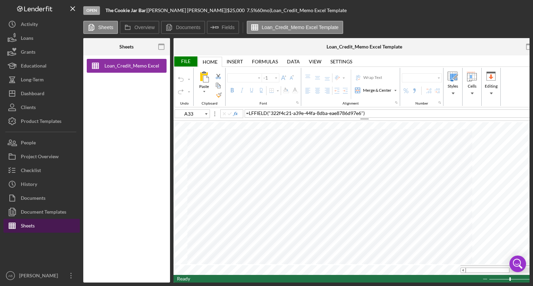
type input "Calibri"
type input "11"
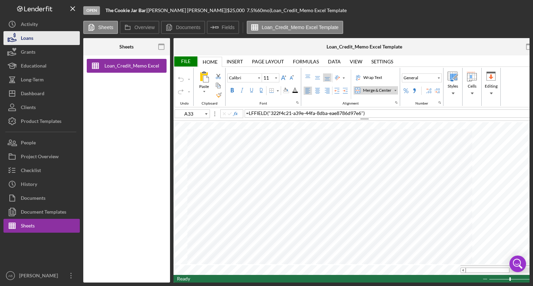
click at [21, 40] on div "Loans" at bounding box center [27, 39] width 12 height 16
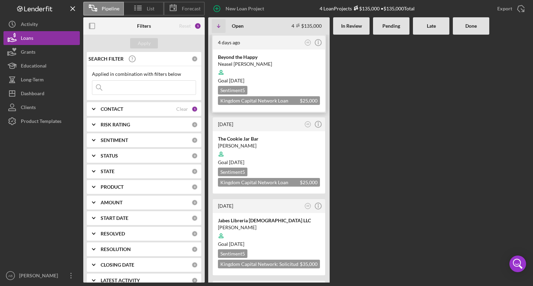
click at [259, 62] on div "Neasel [PERSON_NAME]" at bounding box center [269, 64] width 102 height 7
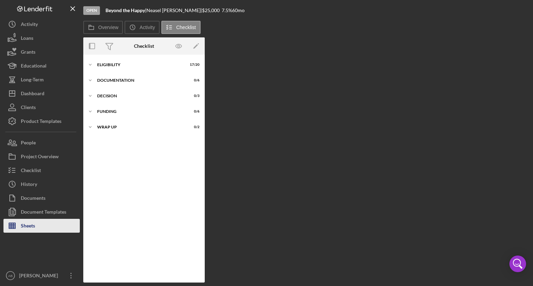
click at [23, 224] on div "Sheets" at bounding box center [28, 227] width 14 height 16
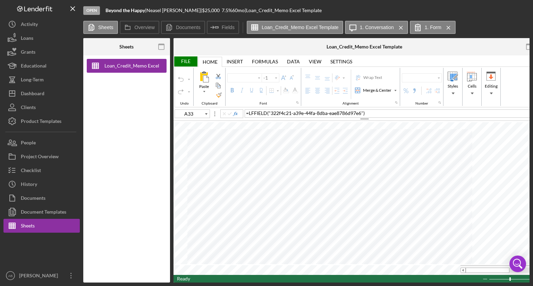
type input "Calibri"
type input "11"
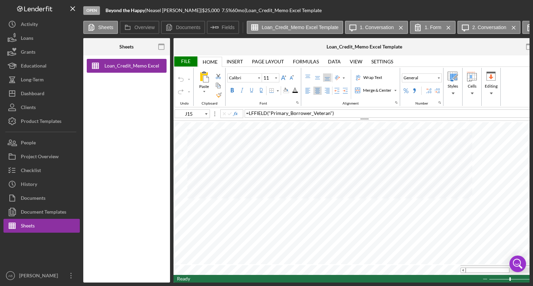
type input "A11"
drag, startPoint x: 211, startPoint y: 283, endPoint x: 282, endPoint y: 285, distance: 71.1
click at [282, 285] on div "Open Beyond the Happy | Neasel Conner | $25,000 $25,000 7.5 % 60 mo | Loan_Cred…" at bounding box center [266, 143] width 533 height 286
click at [192, 63] on div "File" at bounding box center [185, 62] width 24 height 10
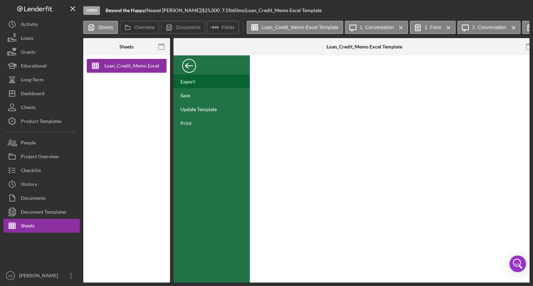
click at [192, 81] on div "Export" at bounding box center [187, 82] width 15 height 6
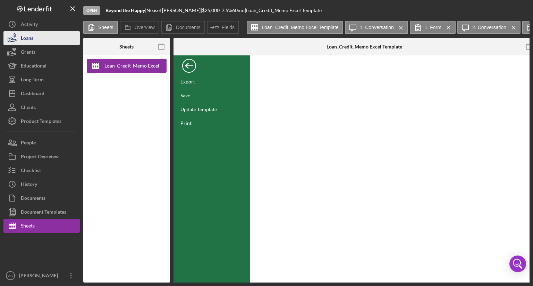
click at [45, 41] on button "Loans" at bounding box center [41, 38] width 76 height 14
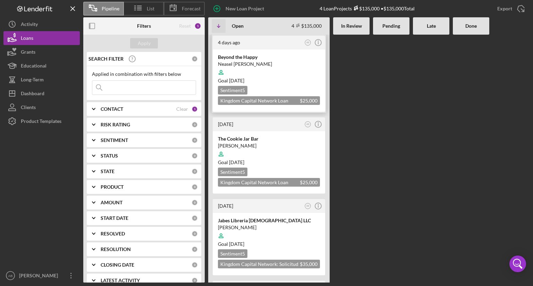
click at [266, 61] on div "Neasel [PERSON_NAME]" at bounding box center [269, 64] width 102 height 7
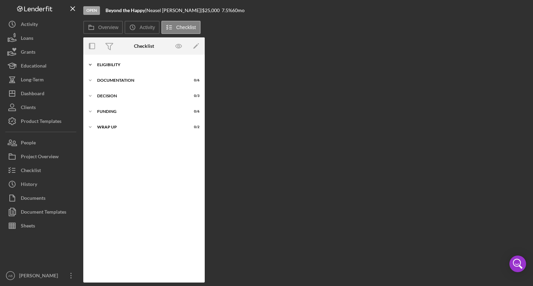
click at [86, 67] on icon "Icon/Expander" at bounding box center [90, 65] width 14 height 14
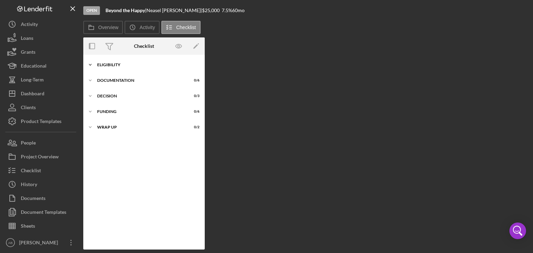
click at [121, 63] on div "ELIGIBILITY" at bounding box center [146, 65] width 99 height 4
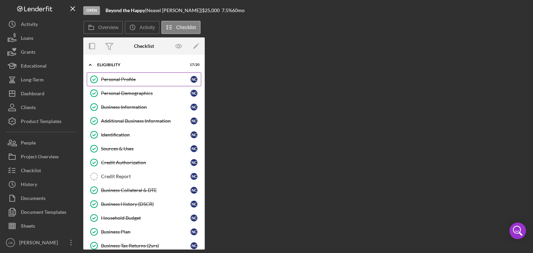
click at [122, 77] on div "Personal Profile" at bounding box center [145, 80] width 89 height 6
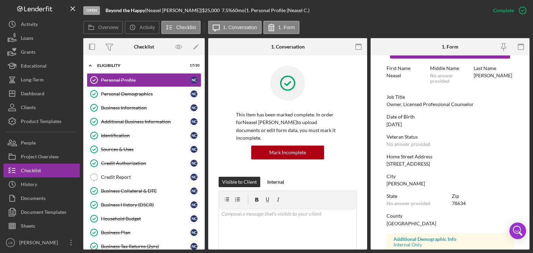
scroll to position [35, 0]
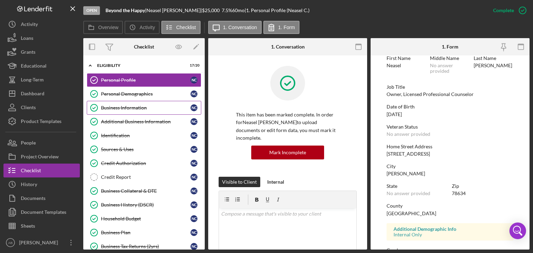
click at [110, 110] on div "Business Information" at bounding box center [145, 108] width 89 height 6
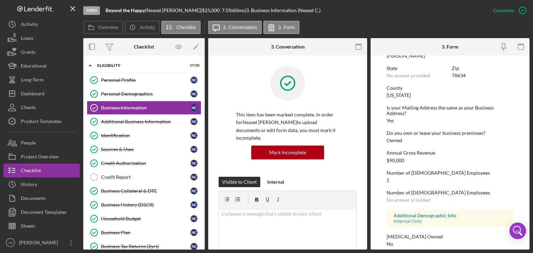
scroll to position [334, 0]
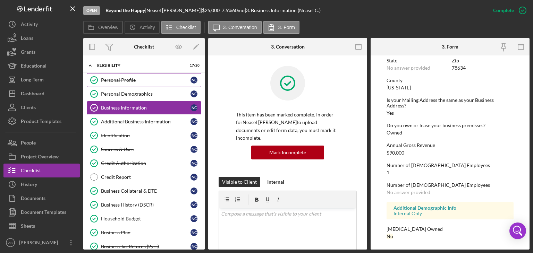
click at [117, 80] on div "Personal Profile" at bounding box center [145, 80] width 89 height 6
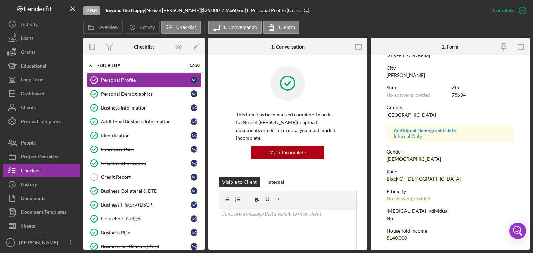
scroll to position [135, 0]
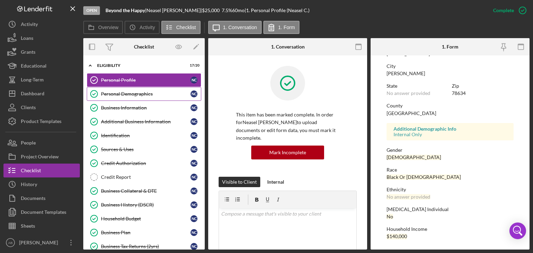
click at [117, 92] on div "Personal Demographics" at bounding box center [145, 94] width 89 height 6
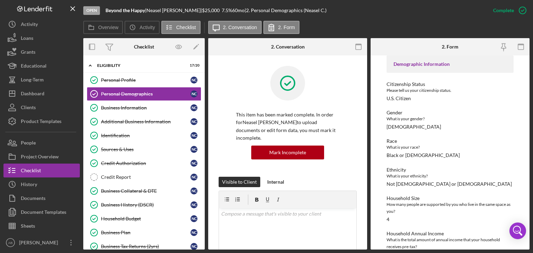
scroll to position [53, 0]
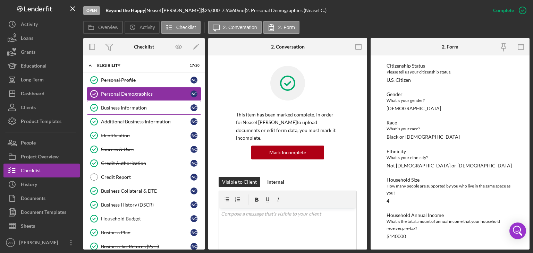
click at [124, 109] on div "Business Information" at bounding box center [145, 108] width 89 height 6
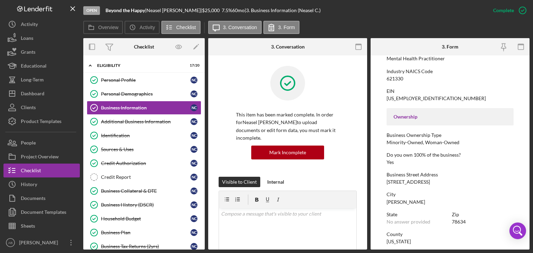
scroll to position [161, 0]
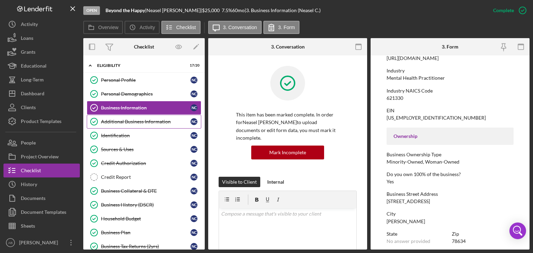
click at [117, 123] on div "Additional Business Information" at bounding box center [145, 122] width 89 height 6
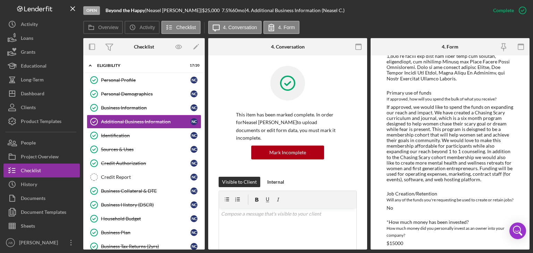
scroll to position [234, 0]
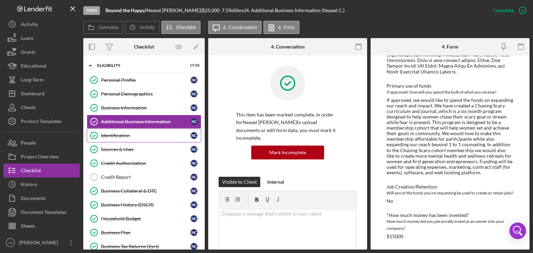
click at [144, 135] on div "Identification" at bounding box center [145, 136] width 89 height 6
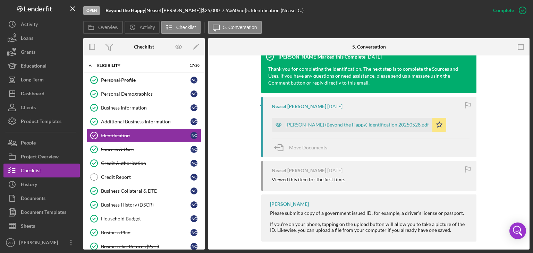
scroll to position [243, 0]
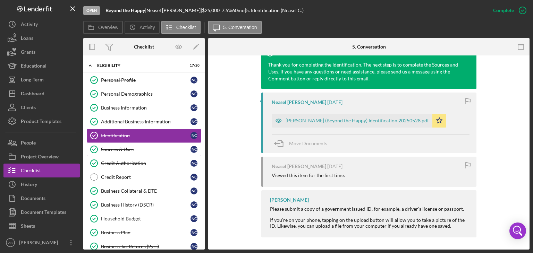
click at [118, 151] on div "Sources & Uses" at bounding box center [145, 150] width 89 height 6
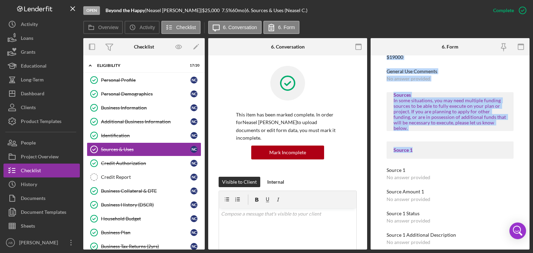
scroll to position [428, 0]
drag, startPoint x: 386, startPoint y: 165, endPoint x: 448, endPoint y: 128, distance: 72.1
click at [448, 128] on div "Uses In this section, please identify the category(s) and amount(s) of funding …" at bounding box center [449, 89] width 127 height 855
copy div "Use 1 Working Capital Use Amount 1 $2000 Use 1 - Additional Description Admin t…"
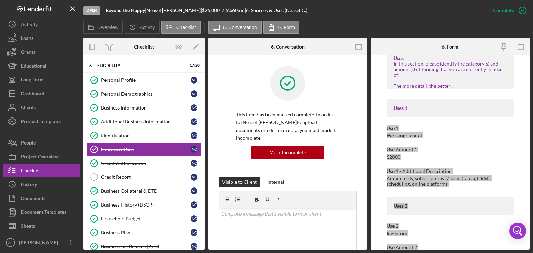
scroll to position [0, 0]
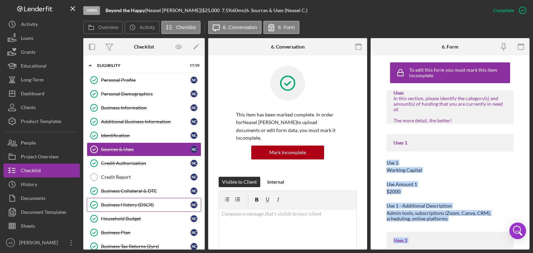
click at [121, 205] on div "Business History (DSCR)" at bounding box center [145, 205] width 89 height 6
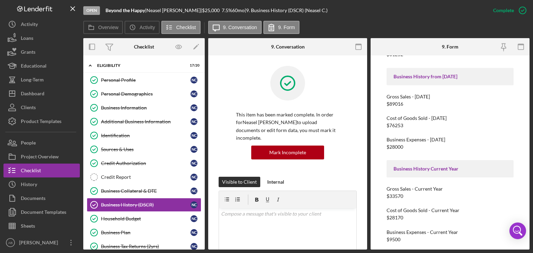
scroll to position [118, 0]
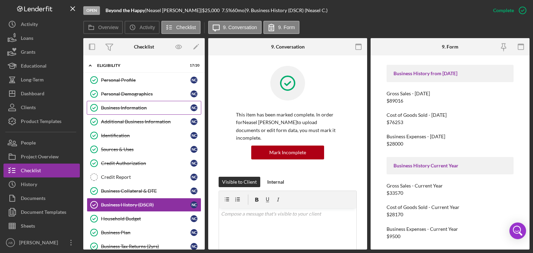
click at [130, 110] on div "Business Information" at bounding box center [145, 108] width 89 height 6
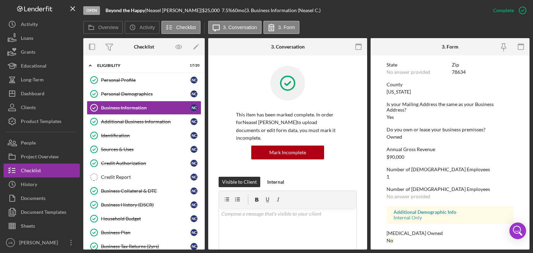
scroll to position [334, 0]
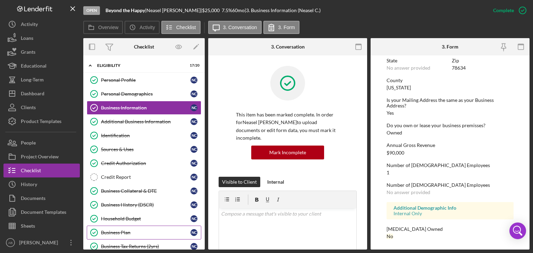
click at [114, 235] on link "Business Plan Business Plan N C" at bounding box center [144, 233] width 114 height 14
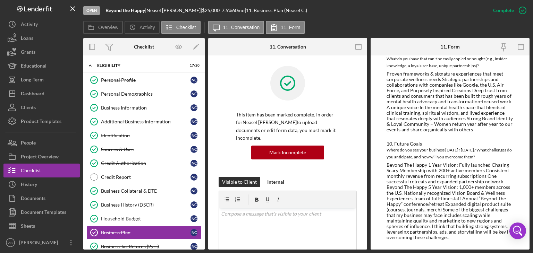
scroll to position [700, 0]
click at [113, 217] on div "Household Budget" at bounding box center [145, 219] width 89 height 6
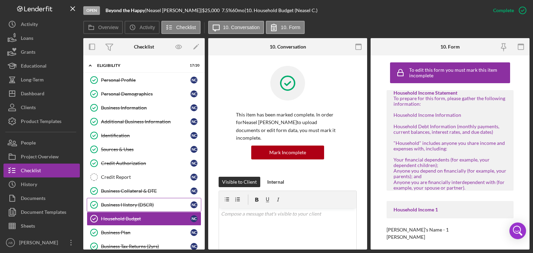
click at [115, 202] on div "Business History (DSCR)" at bounding box center [145, 205] width 89 height 6
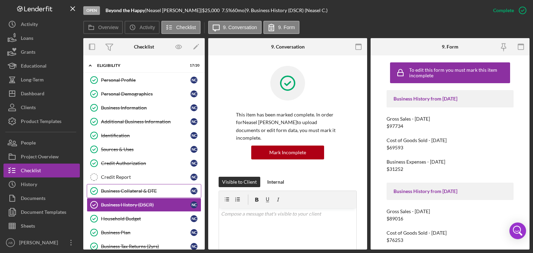
click at [117, 191] on div "Business Collateral & DTE" at bounding box center [145, 191] width 89 height 6
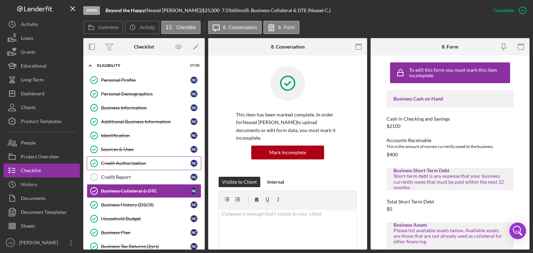
click at [118, 163] on div "Credit Authorization" at bounding box center [145, 164] width 89 height 6
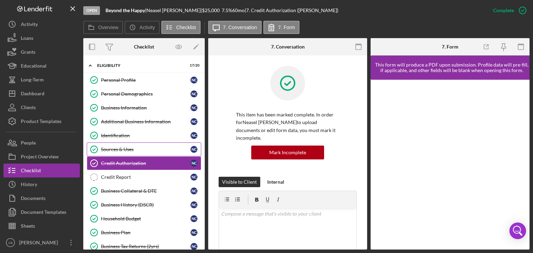
click at [117, 148] on div "Sources & Uses" at bounding box center [145, 150] width 89 height 6
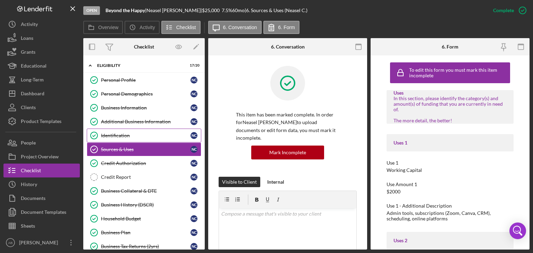
click at [109, 133] on div "Identification" at bounding box center [145, 136] width 89 height 6
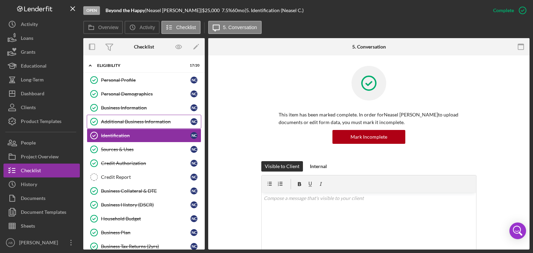
click at [116, 123] on div "Additional Business Information" at bounding box center [145, 122] width 89 height 6
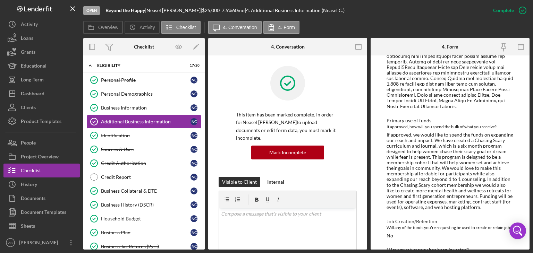
scroll to position [208, 0]
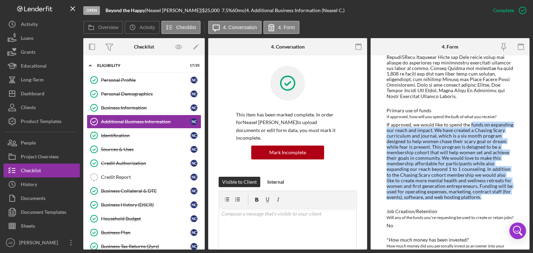
drag, startPoint x: 481, startPoint y: 192, endPoint x: 468, endPoint y: 121, distance: 72.2
click at [468, 122] on div "If approved, we would like to spend the funds on expanding our reach and impact…" at bounding box center [449, 161] width 127 height 78
click at [424, 174] on div "If approved, we would like to spend the funds on expanding our reach and impact…" at bounding box center [449, 161] width 127 height 78
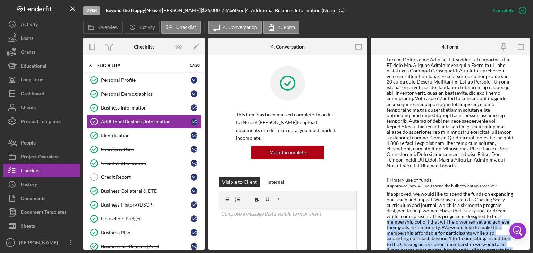
scroll to position [173, 0]
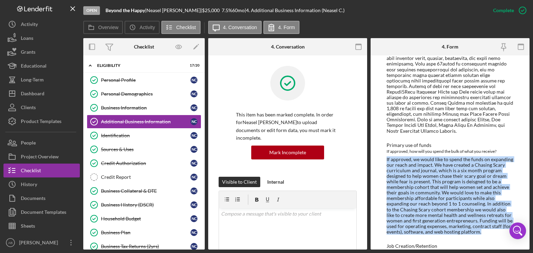
drag, startPoint x: 482, startPoint y: 165, endPoint x: 376, endPoint y: 155, distance: 106.9
click at [376, 155] on div "To edit this form you must mark this item incomplete Business History & Descrip…" at bounding box center [449, 152] width 159 height 194
copy div "If approved, we would like to spend the funds on expanding our reach and impact…"
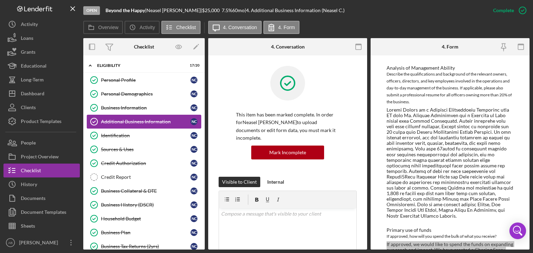
scroll to position [35, 0]
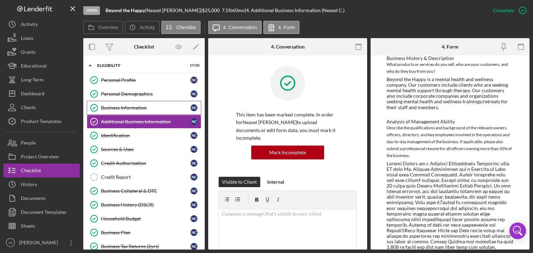
click at [135, 106] on div "Business Information" at bounding box center [145, 108] width 89 height 6
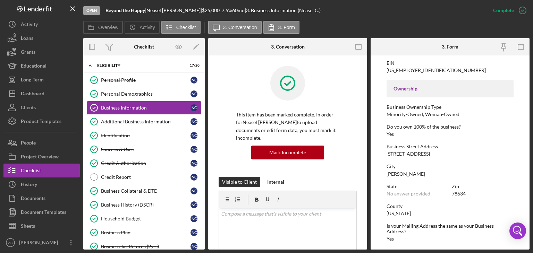
scroll to position [243, 0]
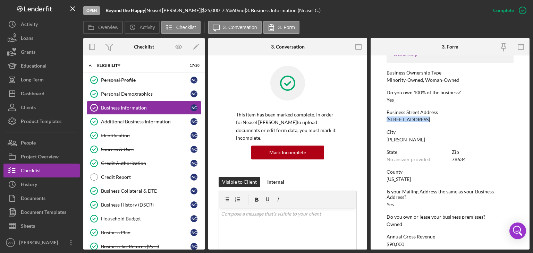
drag, startPoint x: 425, startPoint y: 119, endPoint x: 386, endPoint y: 118, distance: 38.5
click at [386, 118] on div "Business Street Address 103 Edison Drive" at bounding box center [449, 116] width 127 height 13
copy div "103 Edison Drive"
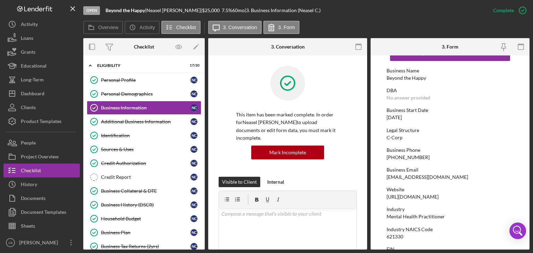
scroll to position [0, 0]
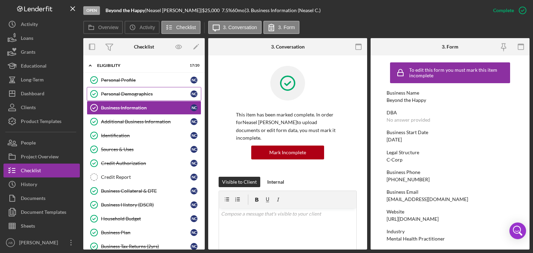
click at [124, 89] on link "Personal Demographics Personal Demographics N C" at bounding box center [144, 94] width 114 height 14
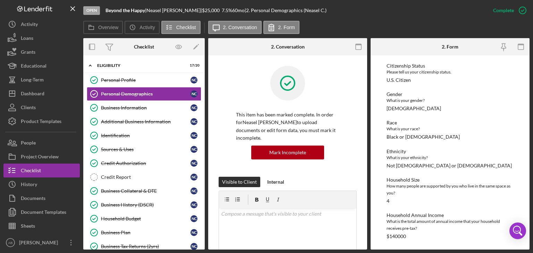
scroll to position [18, 0]
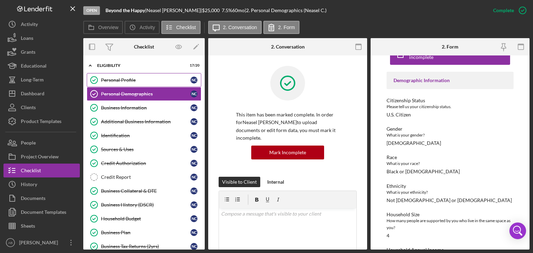
click at [112, 78] on div "Personal Profile" at bounding box center [145, 80] width 89 height 6
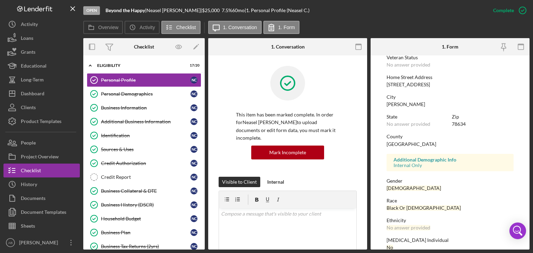
scroll to position [135, 0]
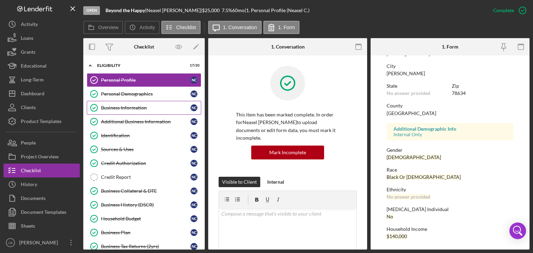
click at [141, 107] on div "Business Information" at bounding box center [145, 108] width 89 height 6
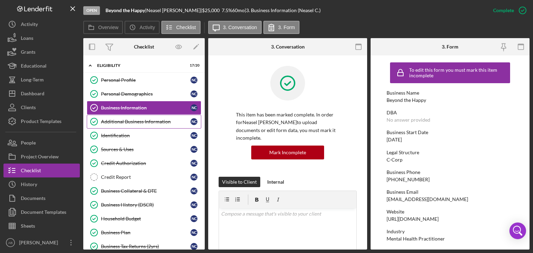
click at [127, 121] on div "Additional Business Information" at bounding box center [145, 122] width 89 height 6
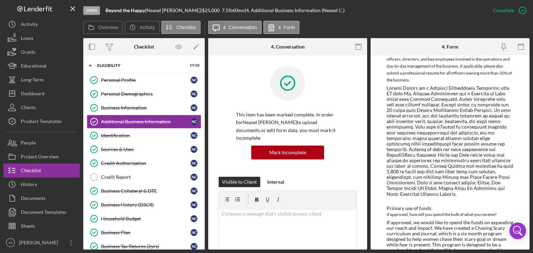
scroll to position [234, 0]
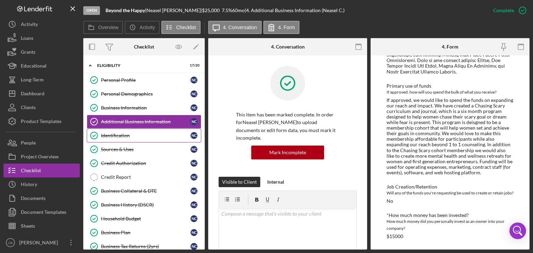
click at [138, 131] on link "Identification Identification N C" at bounding box center [144, 136] width 114 height 14
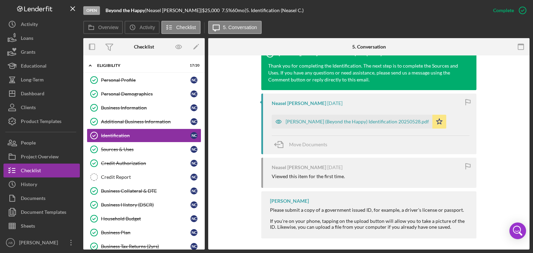
scroll to position [243, 0]
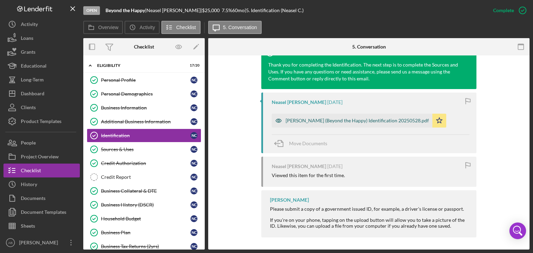
click at [297, 121] on div "Conner, Neasel (Beyond the Happy) Identification 20250528.pdf" at bounding box center [356, 121] width 143 height 6
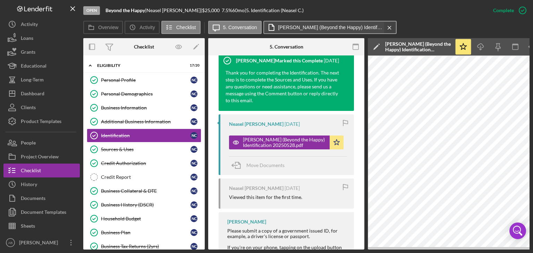
click at [390, 28] on icon "Icon/Menu Close" at bounding box center [389, 27] width 12 height 17
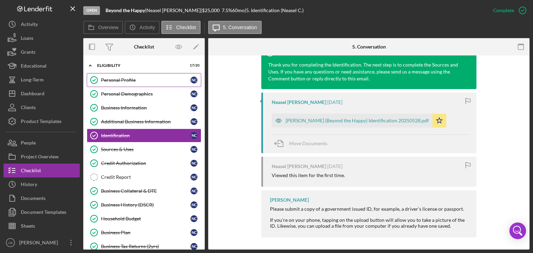
click at [126, 80] on div "Personal Profile" at bounding box center [145, 80] width 89 height 6
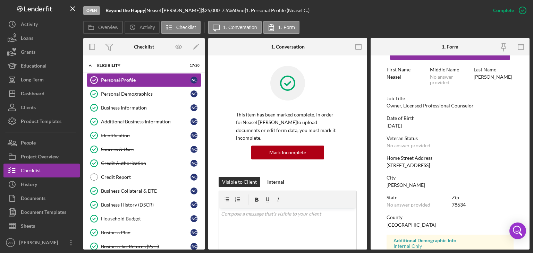
scroll to position [35, 0]
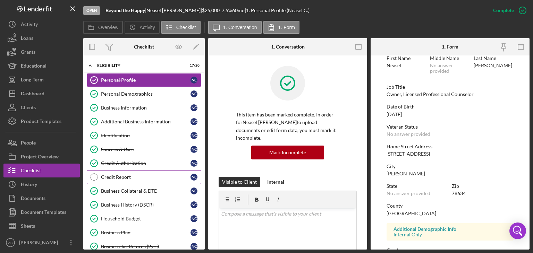
click at [150, 174] on div "Credit Report" at bounding box center [145, 177] width 89 height 6
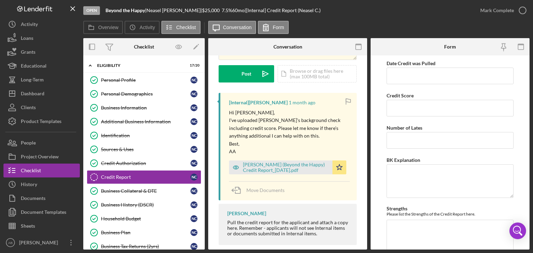
scroll to position [94, 0]
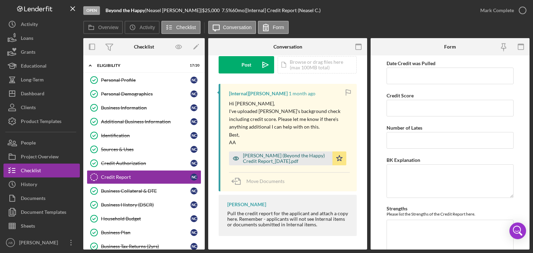
click at [263, 157] on div "Conner, Neasel (Beyond the Happy) Credit Report_07.24.2025.pdf" at bounding box center [286, 158] width 86 height 11
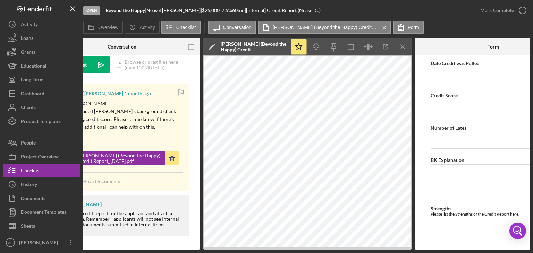
scroll to position [0, 165]
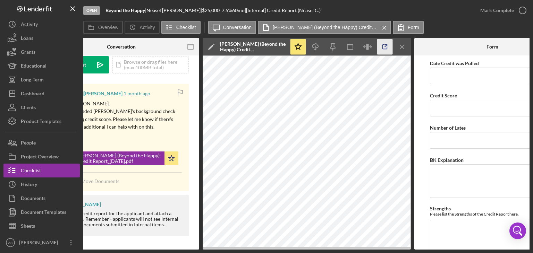
click at [381, 45] on icon "button" at bounding box center [385, 47] width 16 height 16
click at [400, 43] on icon "Icon/Menu Close" at bounding box center [402, 47] width 16 height 16
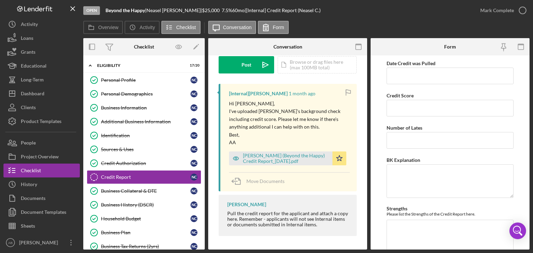
scroll to position [0, 0]
click at [126, 194] on link "Business Collateral & DTE Business Collateral & DTE N C" at bounding box center [144, 191] width 114 height 14
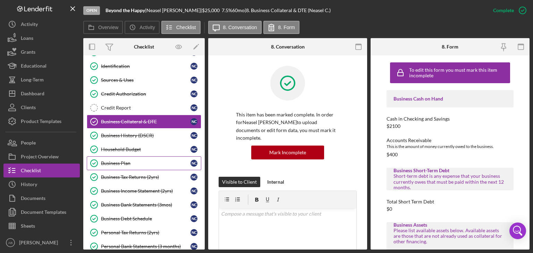
scroll to position [104, 0]
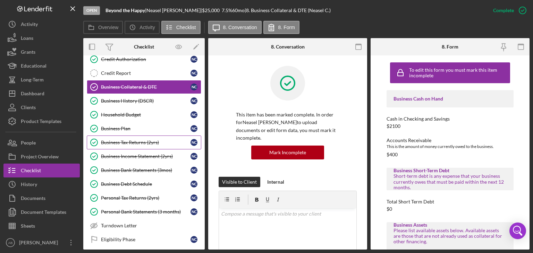
click at [146, 141] on div "Business Tax Returns (2yrs)" at bounding box center [145, 143] width 89 height 6
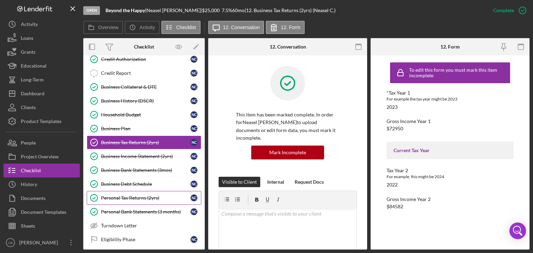
click at [131, 197] on div "Personal Tax Returns (2yrs)" at bounding box center [145, 198] width 89 height 6
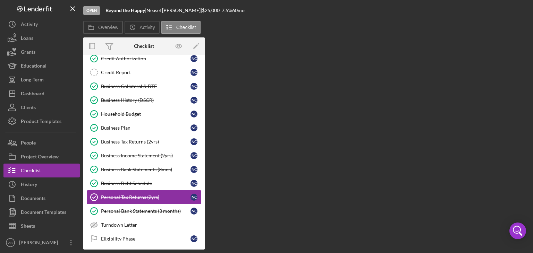
click at [131, 197] on div "Personal Tax Returns (2yrs)" at bounding box center [145, 197] width 89 height 6
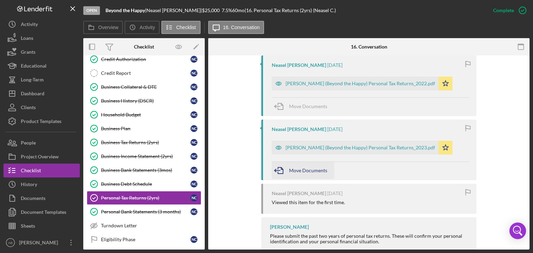
scroll to position [381, 0]
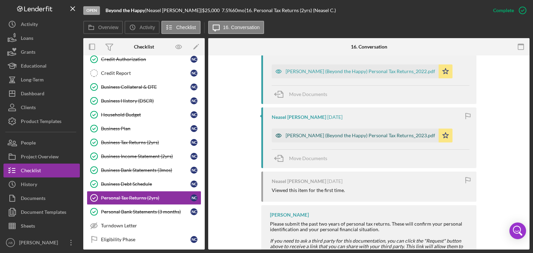
click at [327, 133] on div "Conner, Neasel (Beyond the Happy) Personal Tax Returns_2023.pdf" at bounding box center [359, 136] width 149 height 6
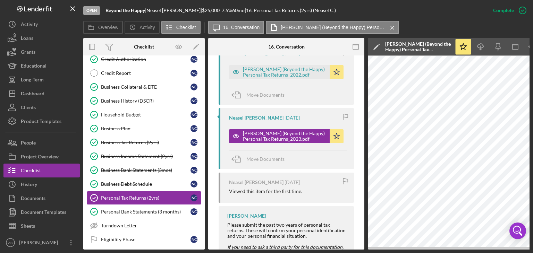
scroll to position [0, 46]
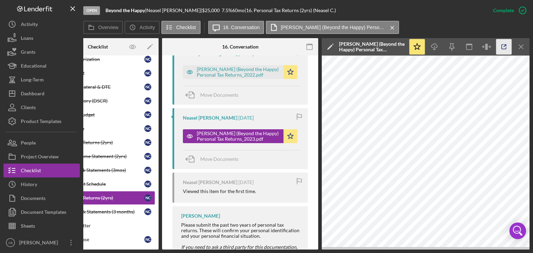
click at [502, 47] on icon "button" at bounding box center [504, 47] width 16 height 16
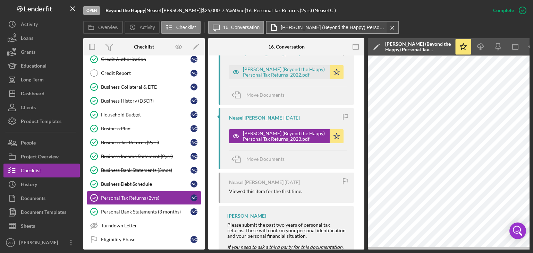
click at [392, 27] on icon "Icon/Menu Close" at bounding box center [392, 27] width 12 height 17
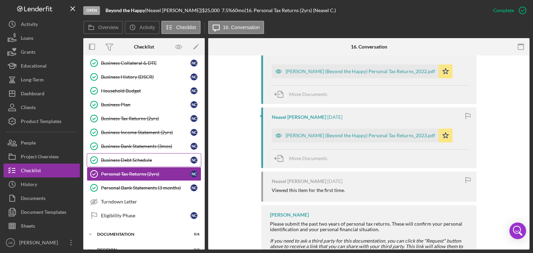
scroll to position [139, 0]
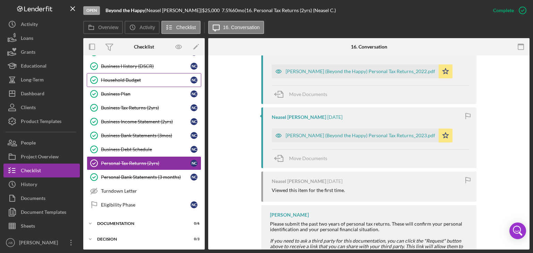
click at [129, 81] on div "Household Budget" at bounding box center [145, 80] width 89 height 6
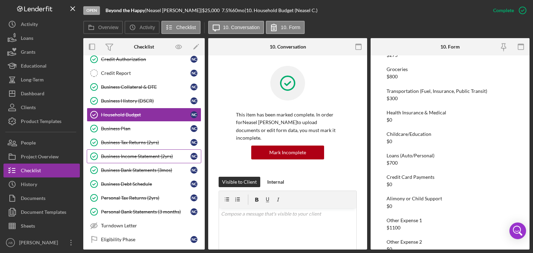
scroll to position [35, 0]
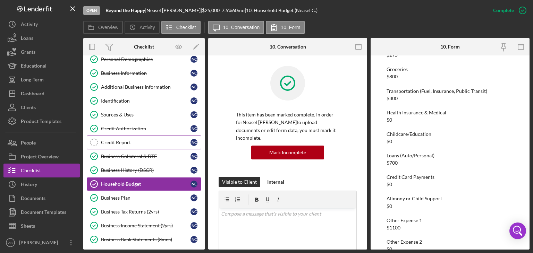
click at [110, 140] on div "Credit Report" at bounding box center [145, 143] width 89 height 6
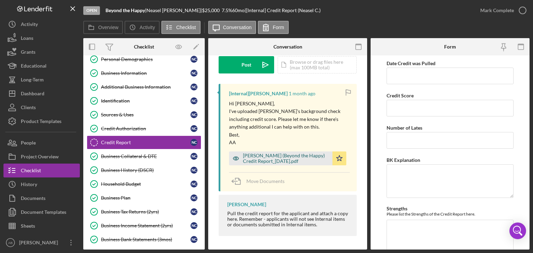
click at [271, 158] on div "Conner, Neasel (Beyond the Happy) Credit Report_07.24.2025.pdf" at bounding box center [286, 158] width 86 height 11
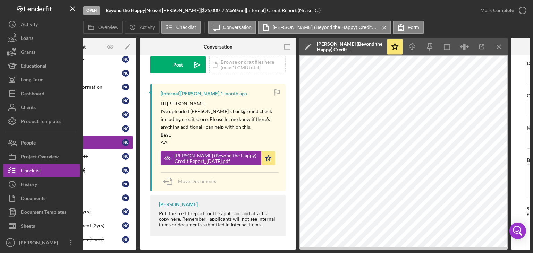
scroll to position [0, 70]
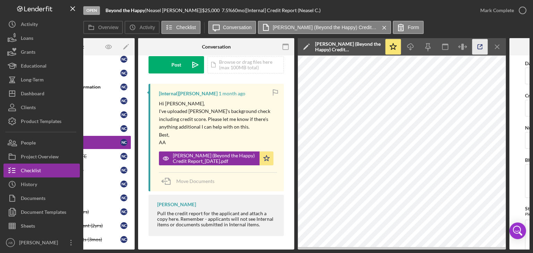
click at [479, 47] on icon "button" at bounding box center [480, 47] width 16 height 16
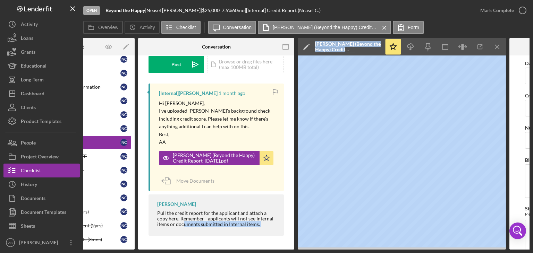
drag, startPoint x: 298, startPoint y: 250, endPoint x: 171, endPoint y: 247, distance: 126.9
click at [171, 247] on div "Open Beyond the Happy | Neasel Conner | $25,000 $25,000 7.5 % 60 mo | [Internal…" at bounding box center [266, 126] width 533 height 253
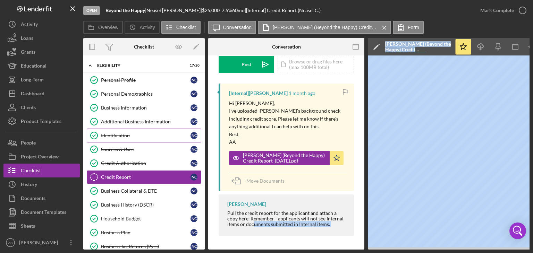
scroll to position [35, 0]
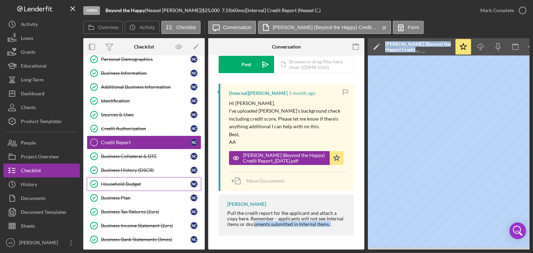
click at [129, 183] on div "Household Budget" at bounding box center [145, 184] width 89 height 6
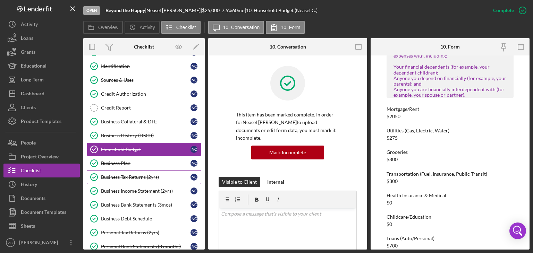
scroll to position [139, 0]
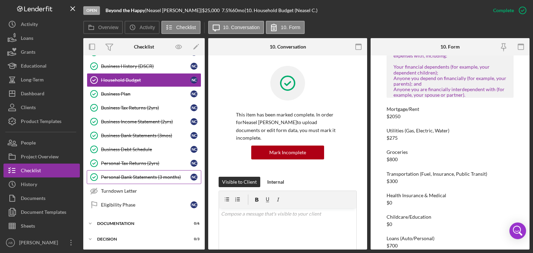
click at [121, 174] on div "Personal Bank Statements (3 months)" at bounding box center [145, 177] width 89 height 6
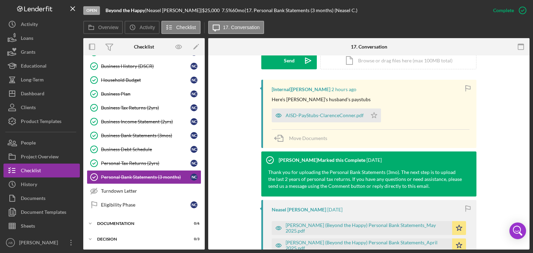
scroll to position [208, 0]
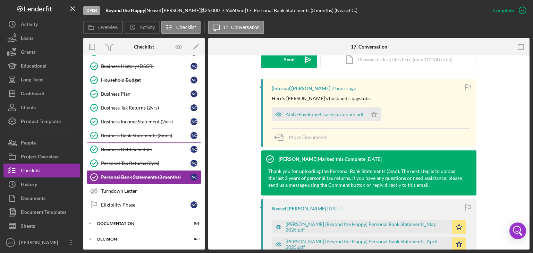
click at [112, 144] on link "Business Debt Schedule Business Debt Schedule N C" at bounding box center [144, 149] width 114 height 14
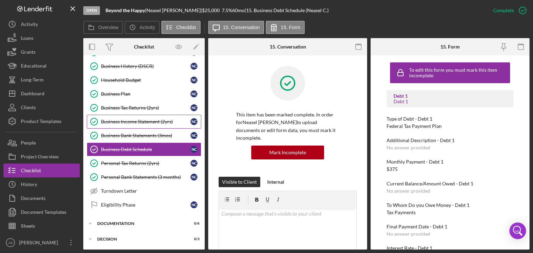
click at [129, 121] on div "Business Income Statement (2yrs)" at bounding box center [145, 122] width 89 height 6
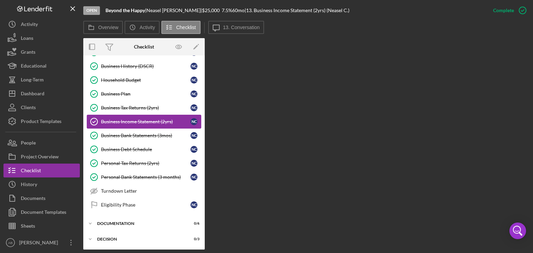
click at [135, 120] on div "Business Income Statement (2yrs)" at bounding box center [145, 122] width 89 height 6
click at [132, 130] on link "Business Bank Statements (3mos) Business Bank Statements (3mos) N C" at bounding box center [144, 136] width 114 height 14
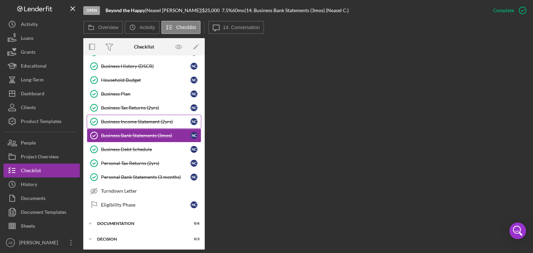
click at [136, 120] on div "Business Income Statement (2yrs)" at bounding box center [145, 122] width 89 height 6
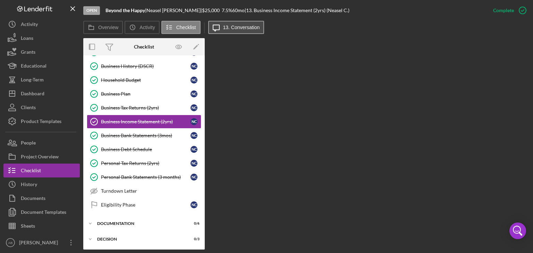
click at [228, 31] on button "Icon/Message 13. Conversation" at bounding box center [236, 27] width 56 height 13
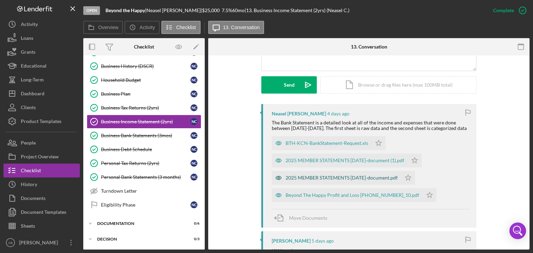
scroll to position [208, 0]
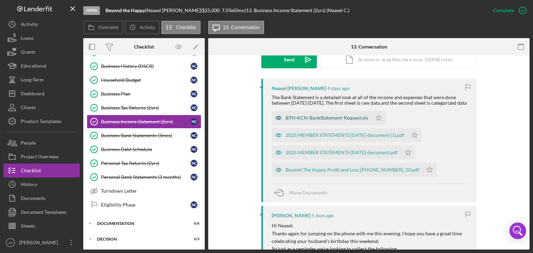
click at [308, 121] on div "BTH-KCN-BankStatement-Request.xls" at bounding box center [326, 118] width 83 height 6
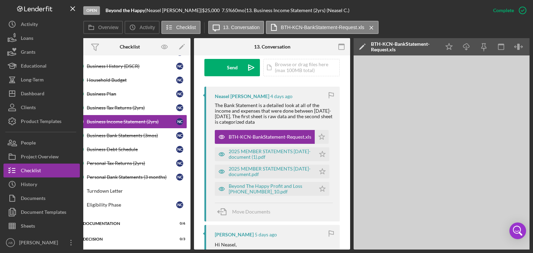
scroll to position [0, 46]
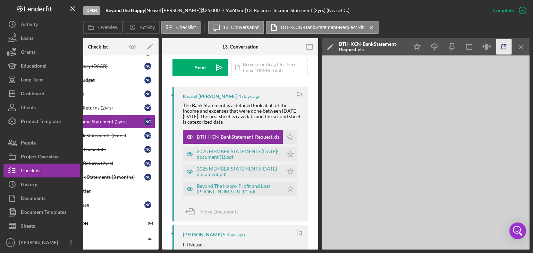
click at [499, 46] on icon "button" at bounding box center [504, 47] width 16 height 16
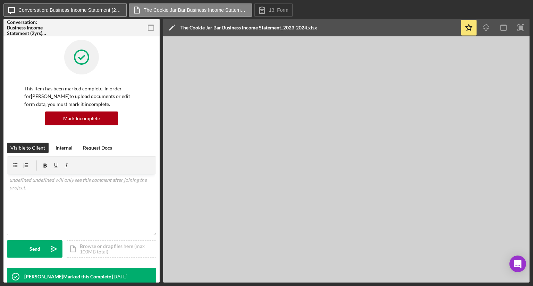
click at [72, 11] on label "Conversation: Business Income Statement (2yrs) (William B.)" at bounding box center [70, 10] width 104 height 6
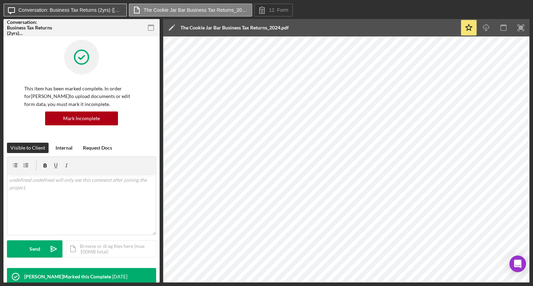
click at [87, 8] on label "Conversation: Business Tax Returns (2yrs) ([PERSON_NAME])" at bounding box center [70, 10] width 104 height 6
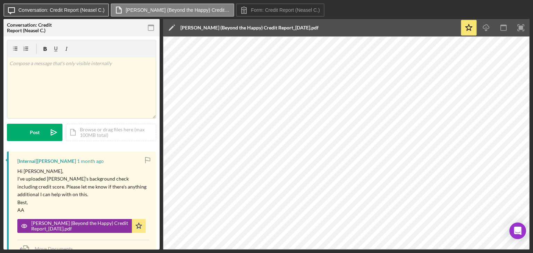
click at [79, 7] on label "Conversation: Credit Report (Neasel C.)" at bounding box center [61, 10] width 86 height 6
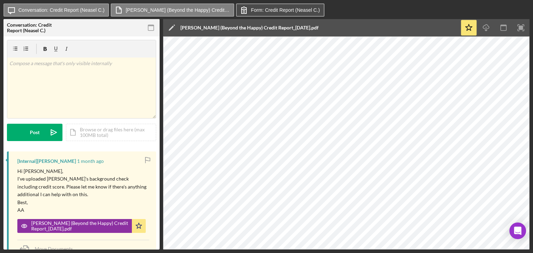
click at [270, 12] on label "Form: Credit Report (Neasel C.)" at bounding box center [285, 10] width 69 height 6
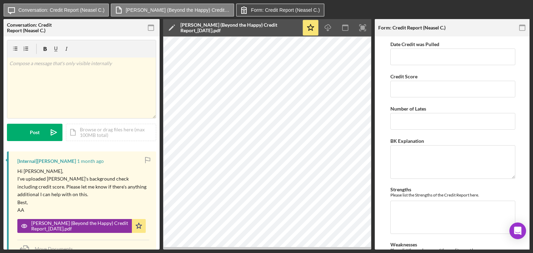
click at [270, 12] on label "Form: Credit Report (Neasel C.)" at bounding box center [285, 10] width 69 height 6
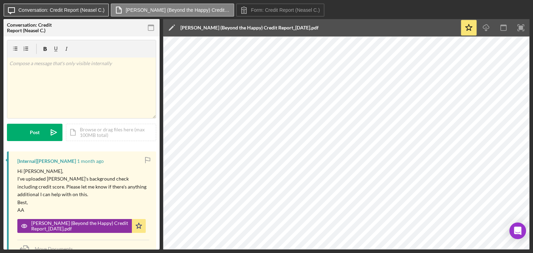
click at [76, 11] on label "Conversation: Credit Report (Neasel C.)" at bounding box center [61, 10] width 86 height 6
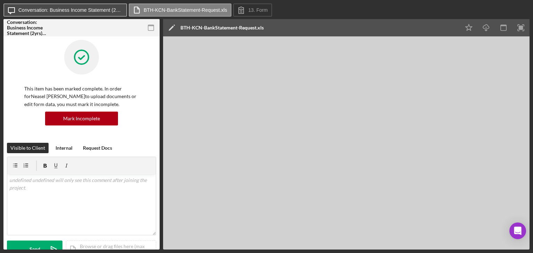
click at [84, 8] on label "Conversation: Business Income Statement (2yrs) (Neasel C.)" at bounding box center [70, 10] width 104 height 6
